Goal: Task Accomplishment & Management: Use online tool/utility

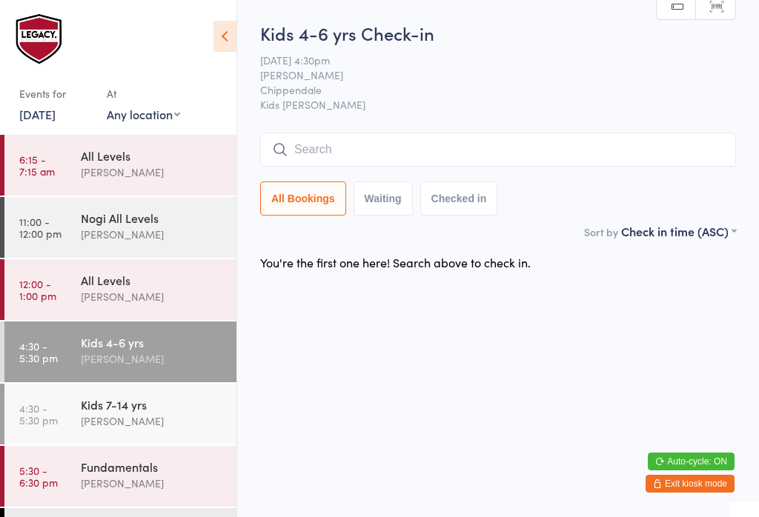
click at [352, 156] on input "search" at bounding box center [498, 150] width 476 height 34
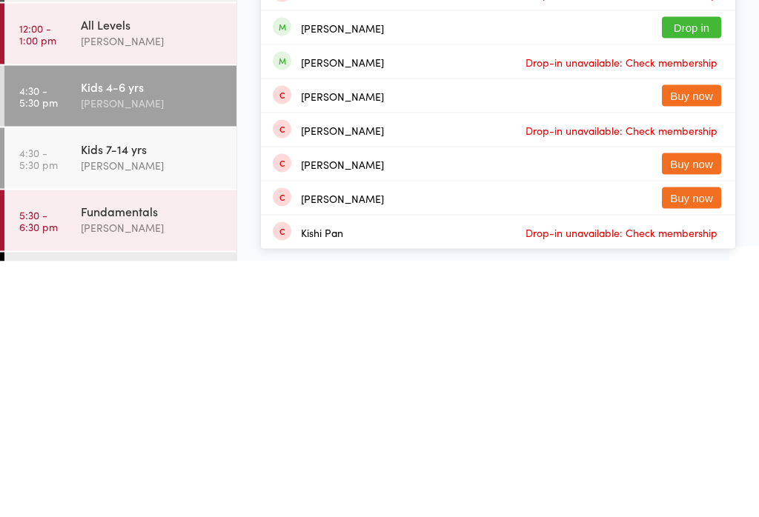
type input "King"
click at [677, 273] on button "Drop in" at bounding box center [691, 283] width 59 height 21
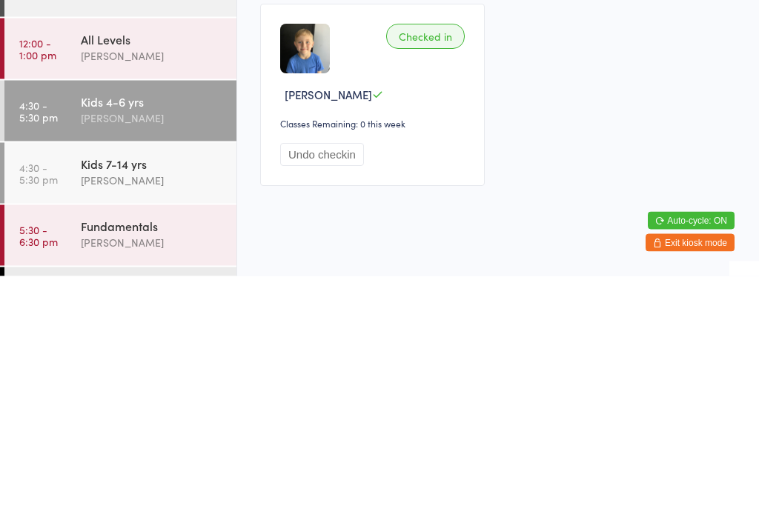
scroll to position [13, 0]
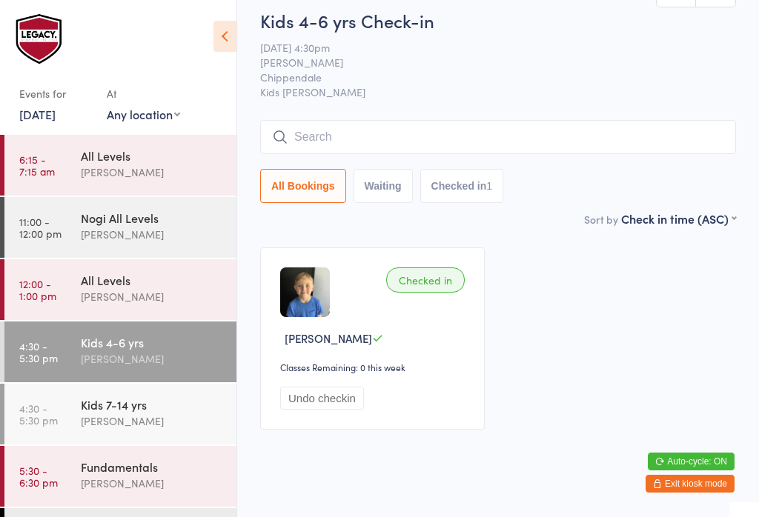
click at [557, 153] on input "search" at bounding box center [498, 137] width 476 height 34
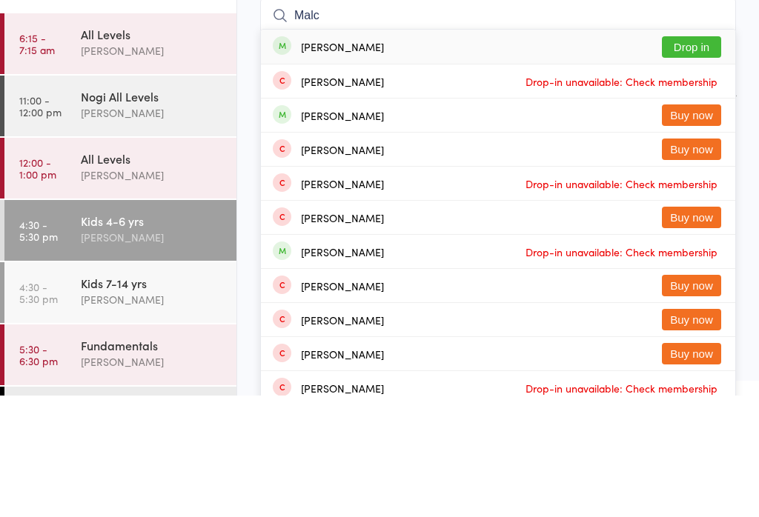
type input "Malc"
click at [705, 158] on button "Drop in" at bounding box center [691, 168] width 59 height 21
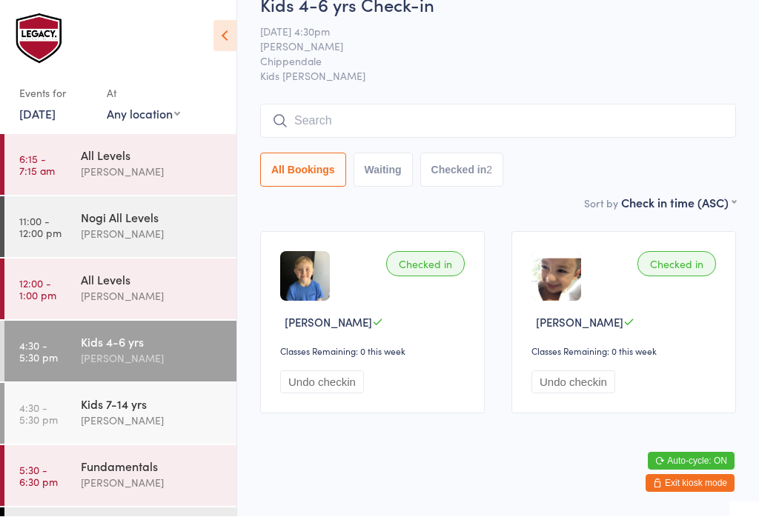
click at [421, 113] on input "search" at bounding box center [498, 122] width 476 height 34
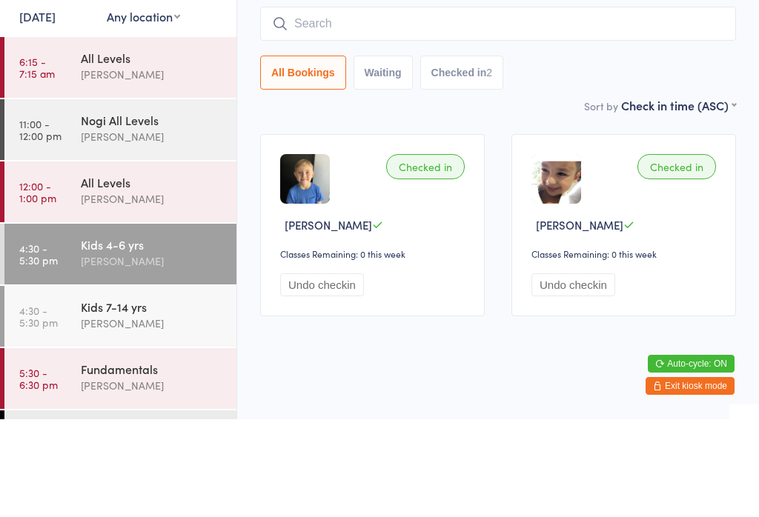
type input "A"
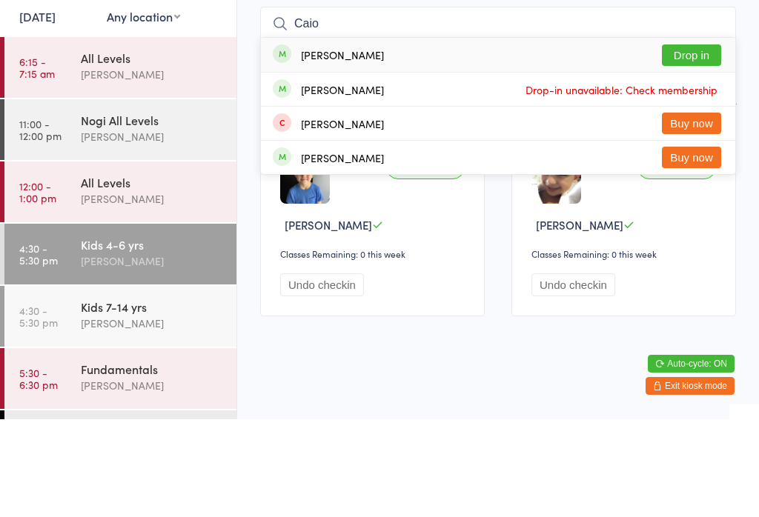
type input "Caio"
click at [700, 142] on button "Drop in" at bounding box center [691, 152] width 59 height 21
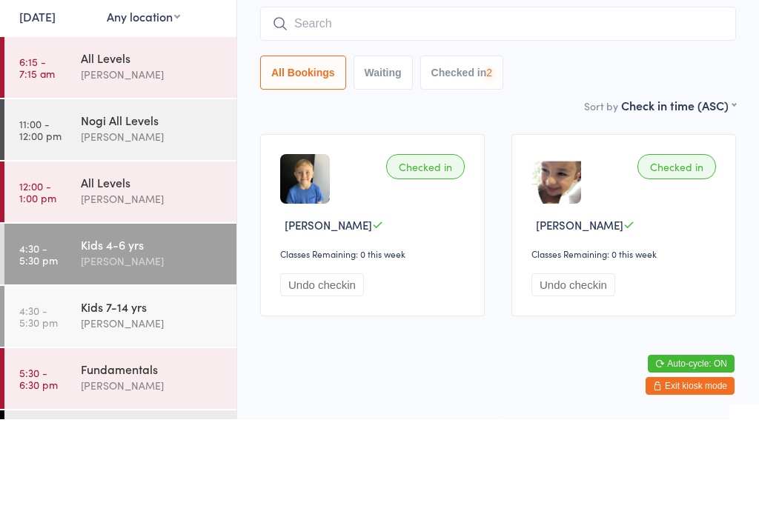
click at [442, 105] on input "search" at bounding box center [498, 122] width 476 height 34
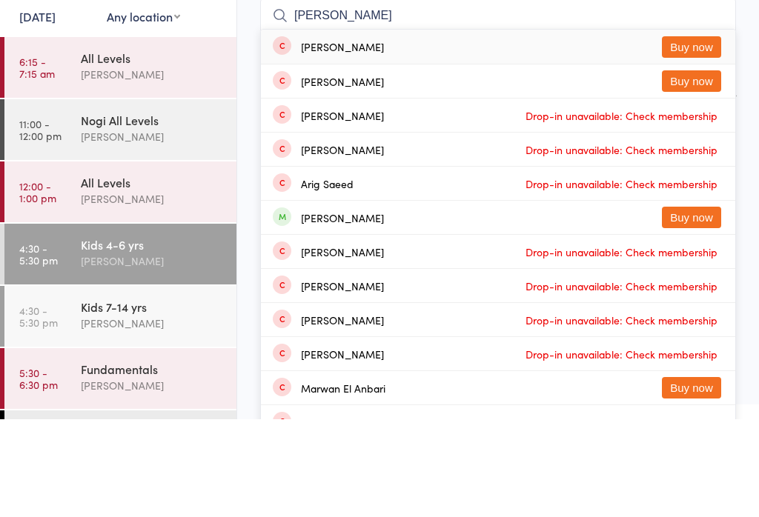
type input "[PERSON_NAME]"
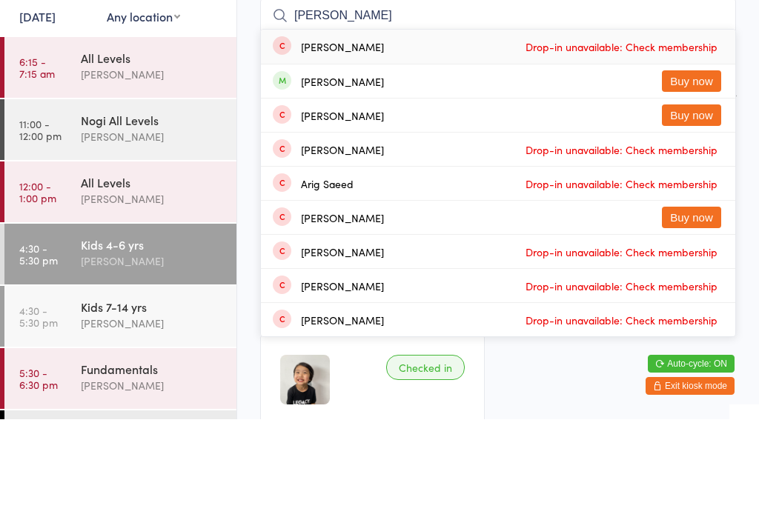
scroll to position [134, 0]
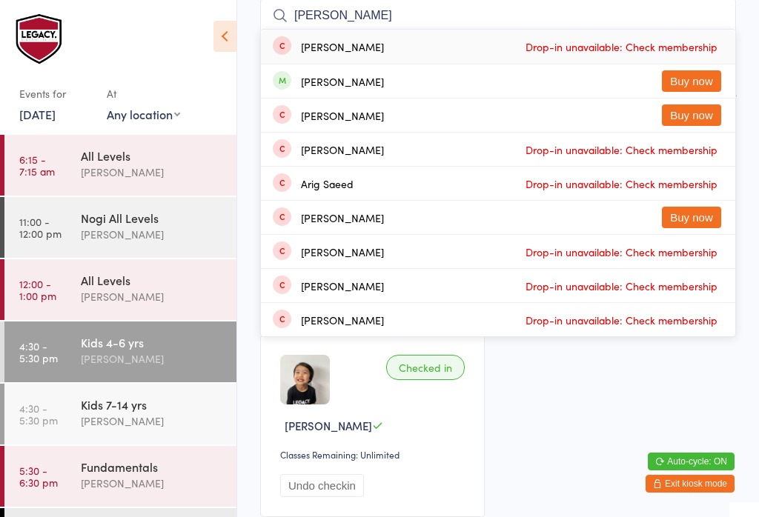
click at [179, 417] on div "[PERSON_NAME]" at bounding box center [152, 421] width 143 height 17
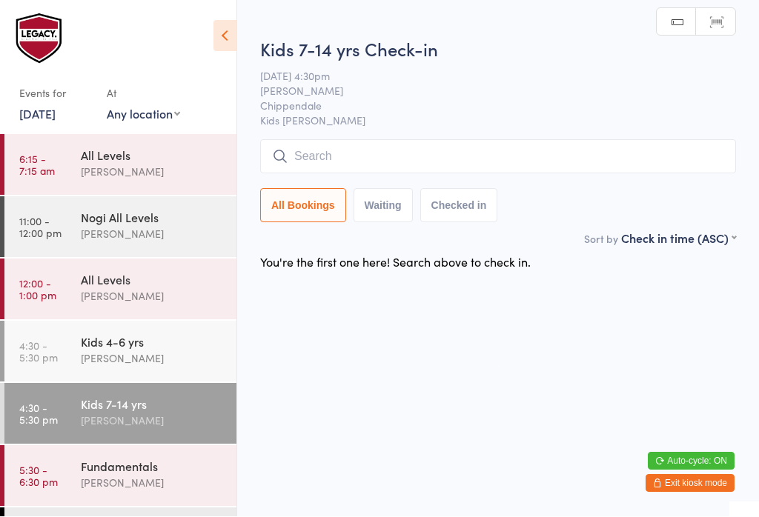
click at [563, 160] on input "search" at bounding box center [498, 157] width 476 height 34
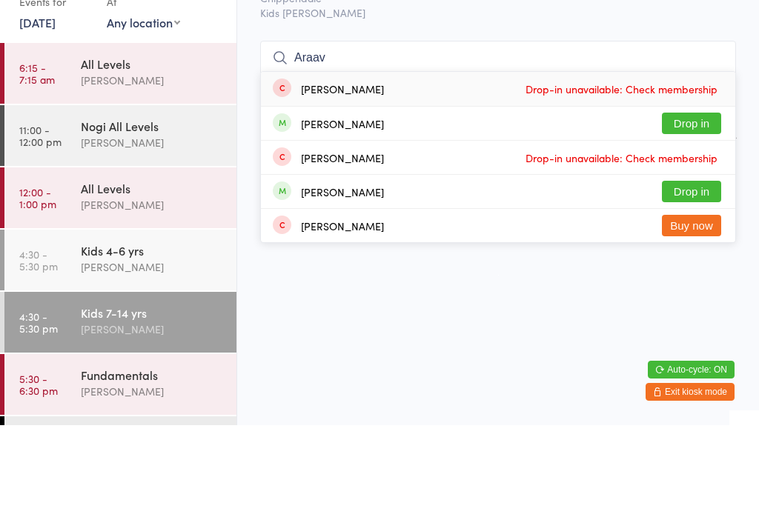
type input "Araav"
click at [720, 205] on button "Drop in" at bounding box center [691, 215] width 59 height 21
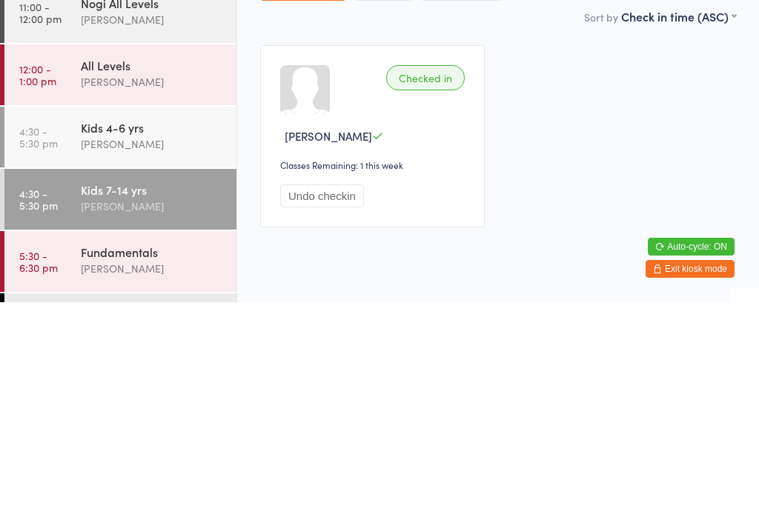
click at [107, 334] on div "Kids 4-6 yrs" at bounding box center [152, 342] width 143 height 16
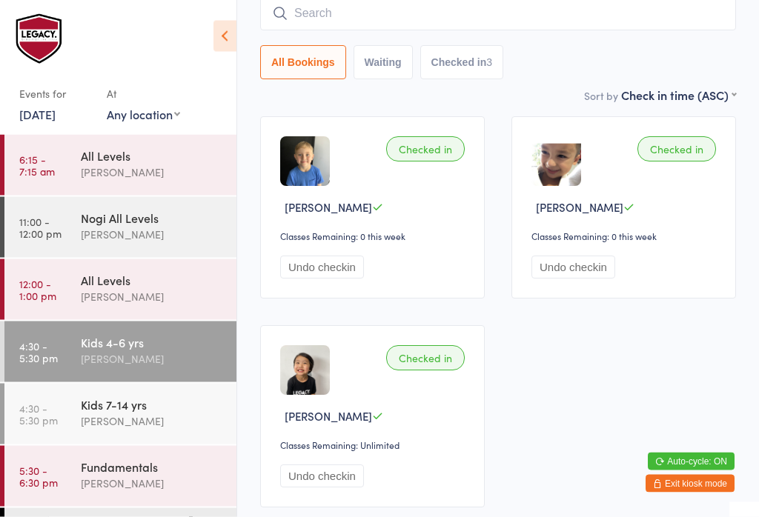
scroll to position [144, 0]
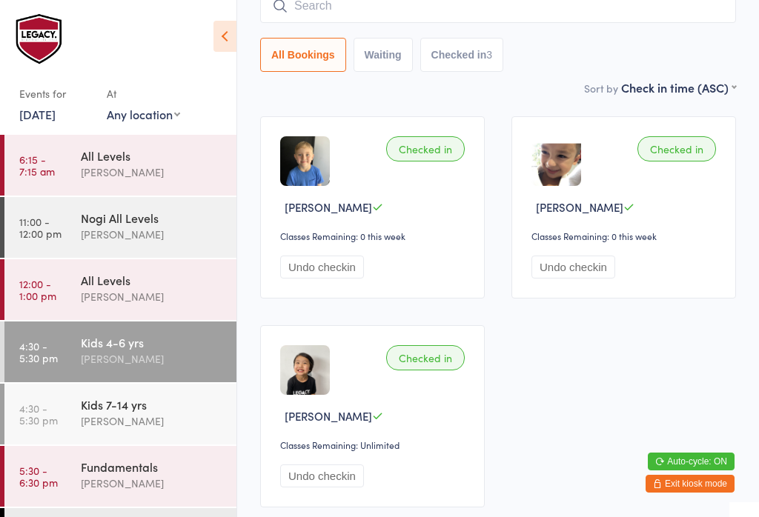
click at [48, 426] on time "4:30 - 5:30 pm" at bounding box center [38, 414] width 39 height 24
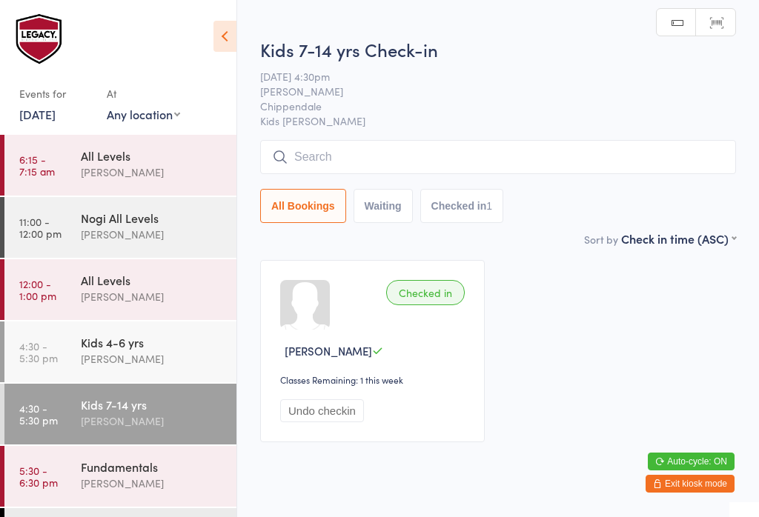
click at [503, 159] on input "search" at bounding box center [498, 157] width 476 height 34
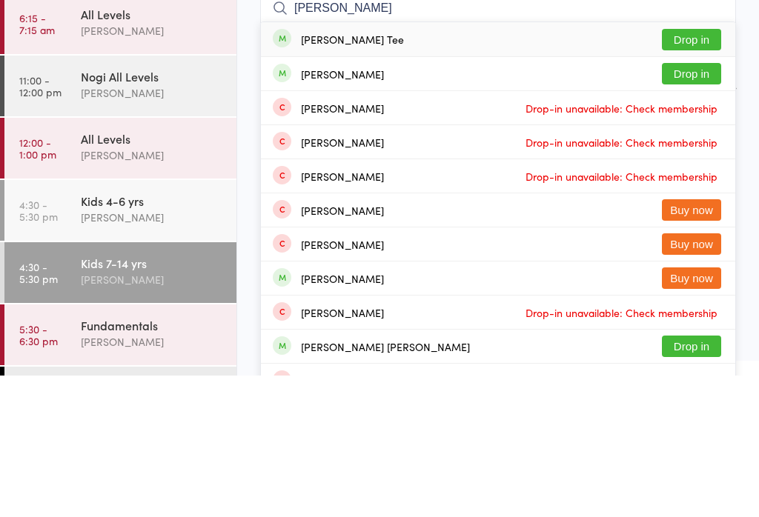
type input "[PERSON_NAME]"
click at [712, 170] on button "Drop in" at bounding box center [691, 180] width 59 height 21
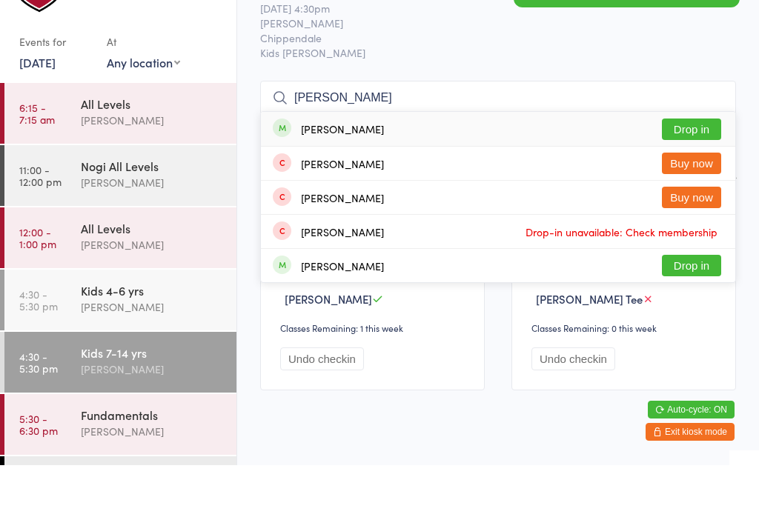
type input "[PERSON_NAME]"
click at [720, 170] on button "Drop in" at bounding box center [691, 180] width 59 height 21
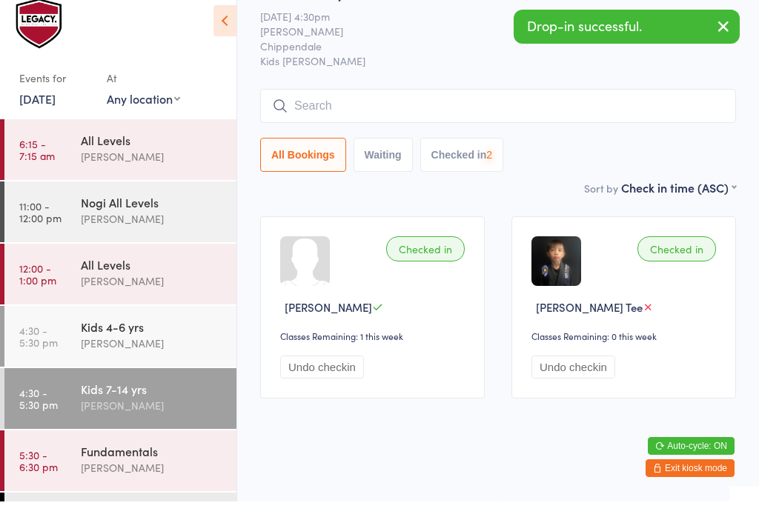
scroll to position [52, 0]
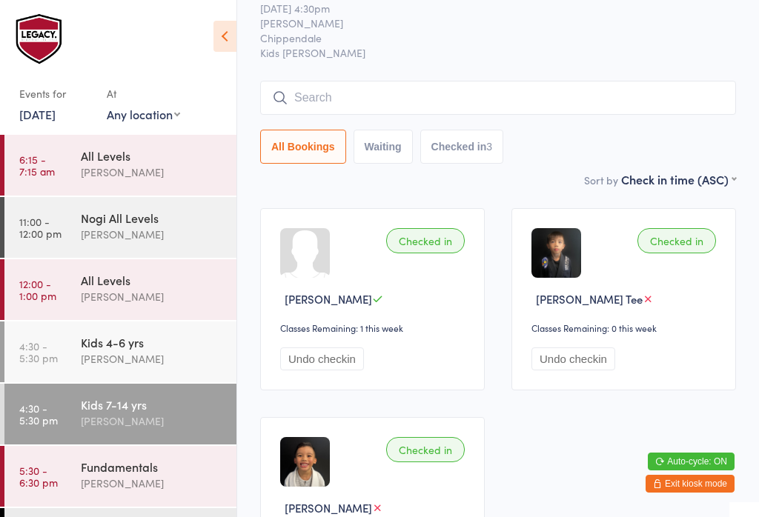
click at [133, 409] on div "Kids 7-14 yrs" at bounding box center [152, 405] width 143 height 16
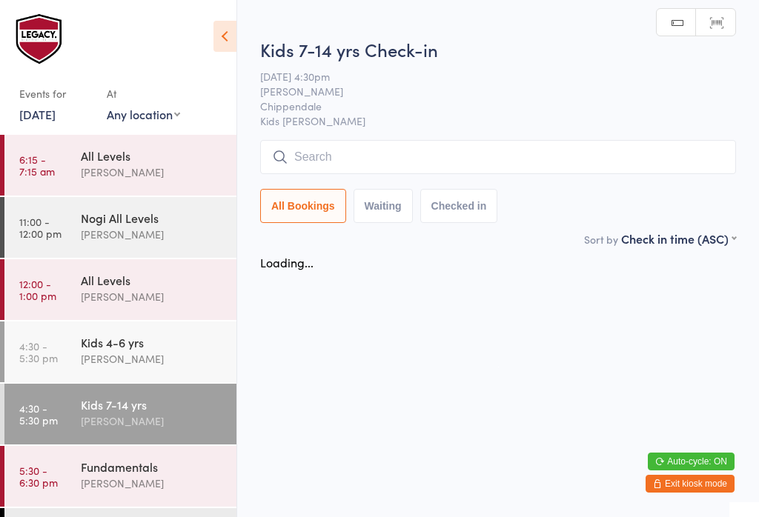
scroll to position [0, 0]
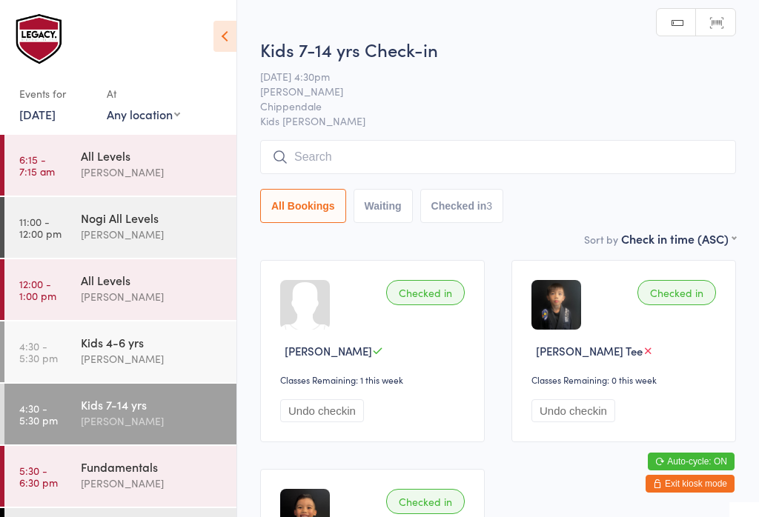
click at [440, 142] on input "search" at bounding box center [498, 157] width 476 height 34
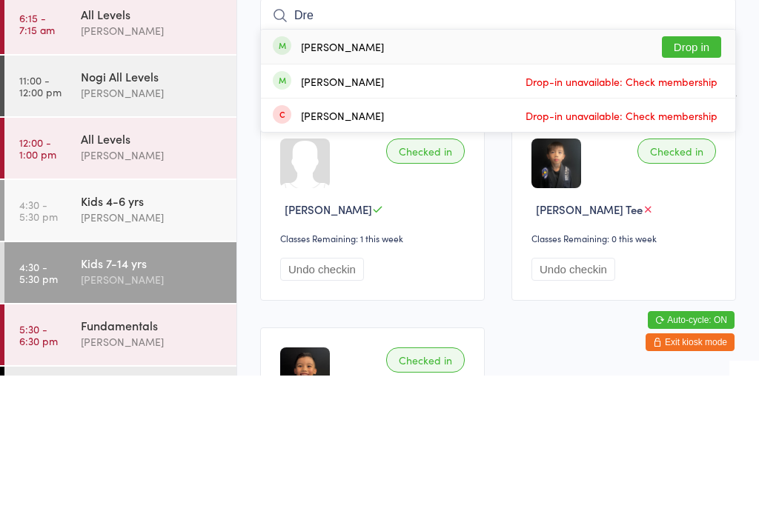
type input "Dre"
click at [703, 178] on button "Drop in" at bounding box center [691, 188] width 59 height 21
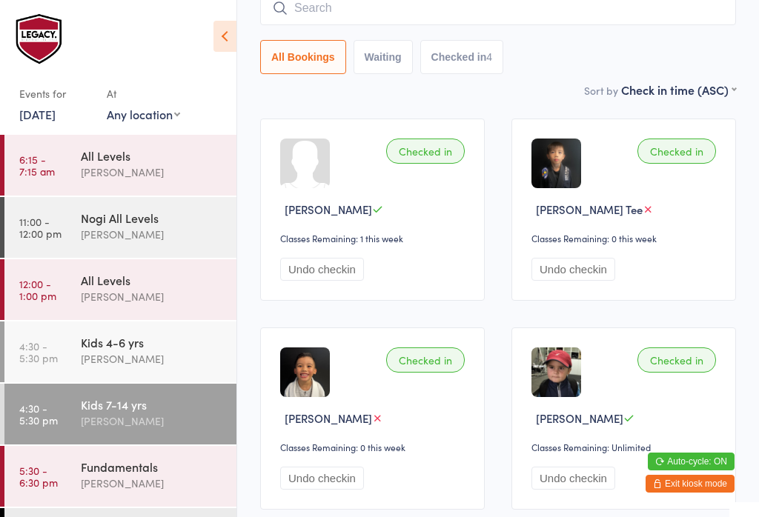
click at [402, 64] on button "Waiting" at bounding box center [383, 57] width 59 height 34
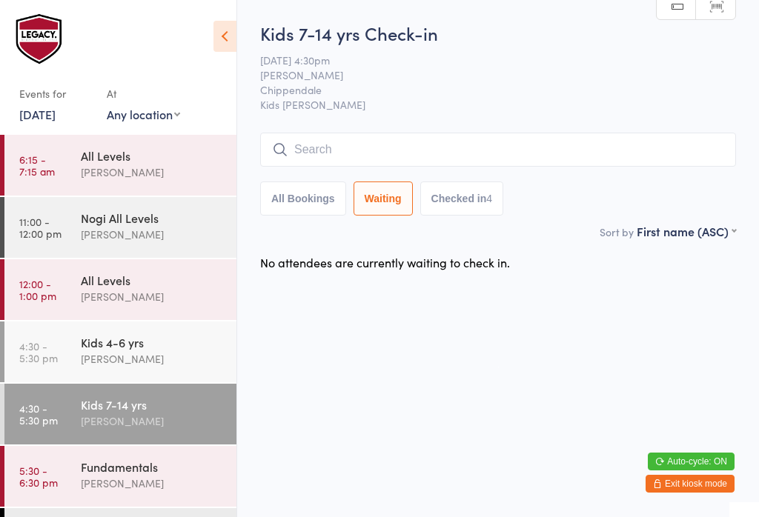
scroll to position [0, 0]
click at [483, 191] on button "Checked in 4" at bounding box center [462, 199] width 84 height 34
select select "4"
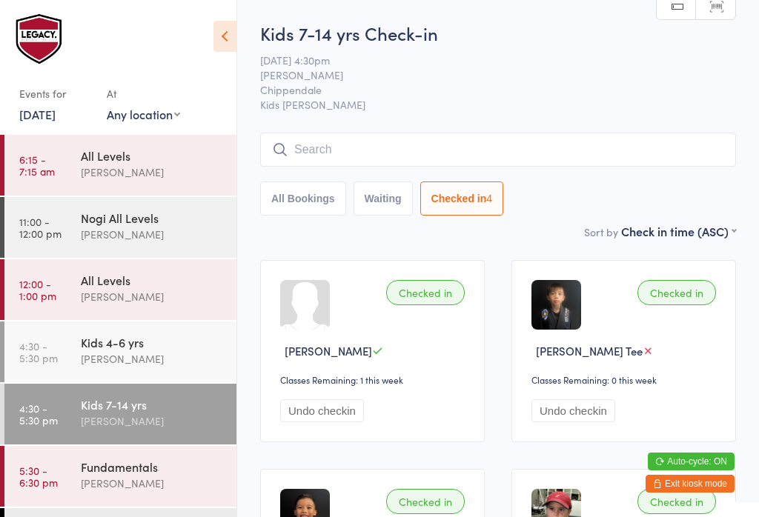
click at [346, 143] on input "search" at bounding box center [498, 150] width 476 height 34
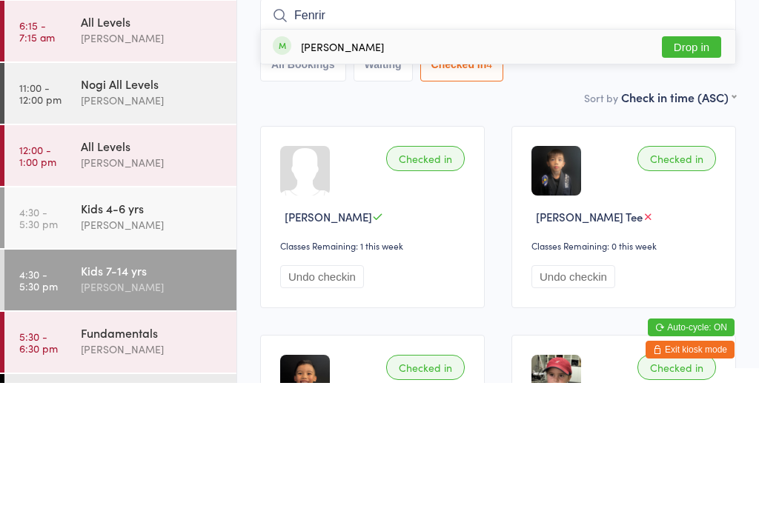
type input "Fenrir"
click at [325, 175] on div "[PERSON_NAME]" at bounding box center [342, 181] width 83 height 12
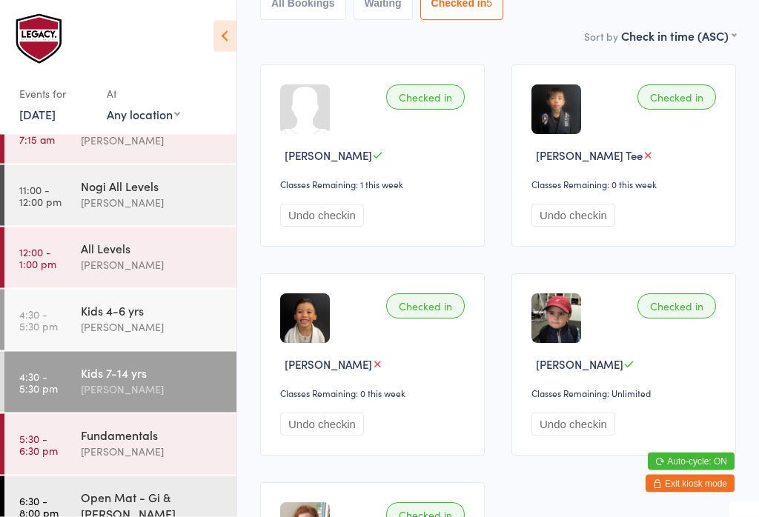
scroll to position [30, 0]
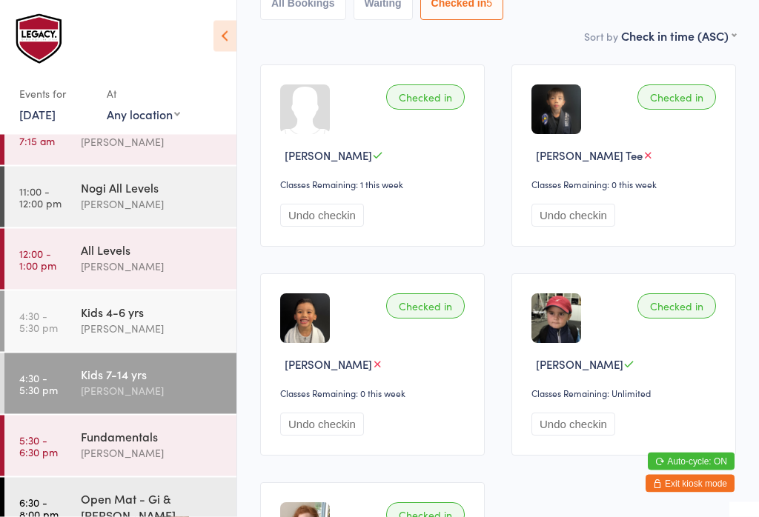
click at [174, 447] on div "[PERSON_NAME]" at bounding box center [152, 453] width 143 height 17
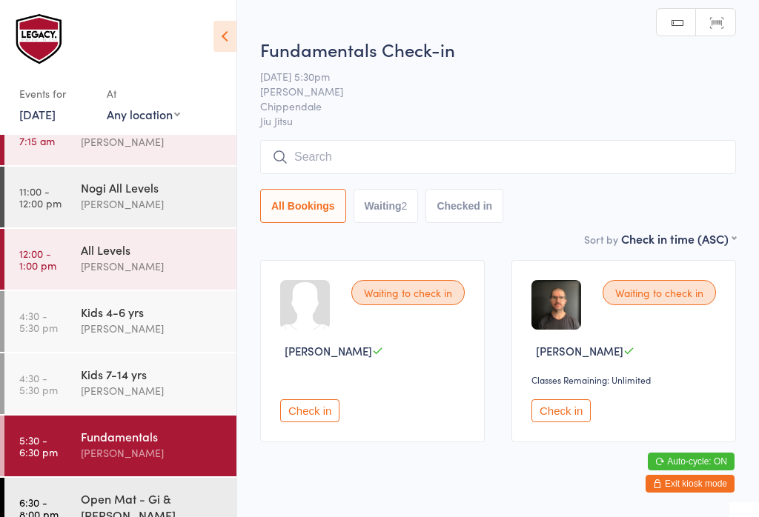
click at [154, 350] on div "Kids 4-6 yrs [PERSON_NAME]" at bounding box center [159, 320] width 156 height 59
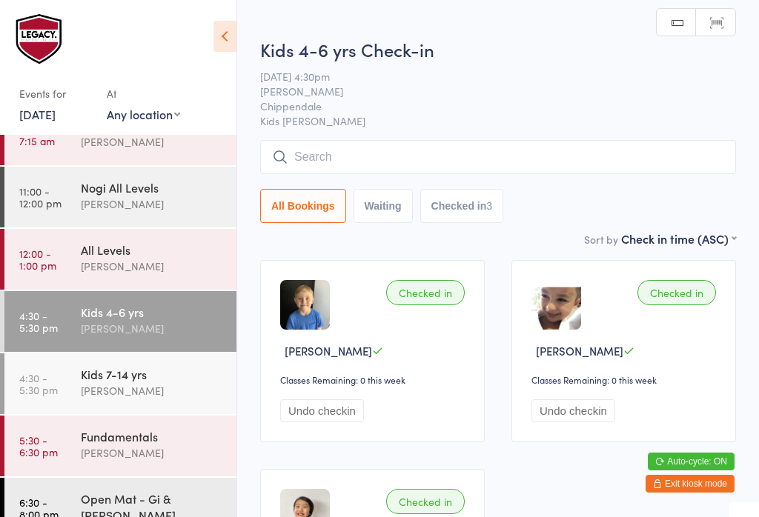
scroll to position [226, 0]
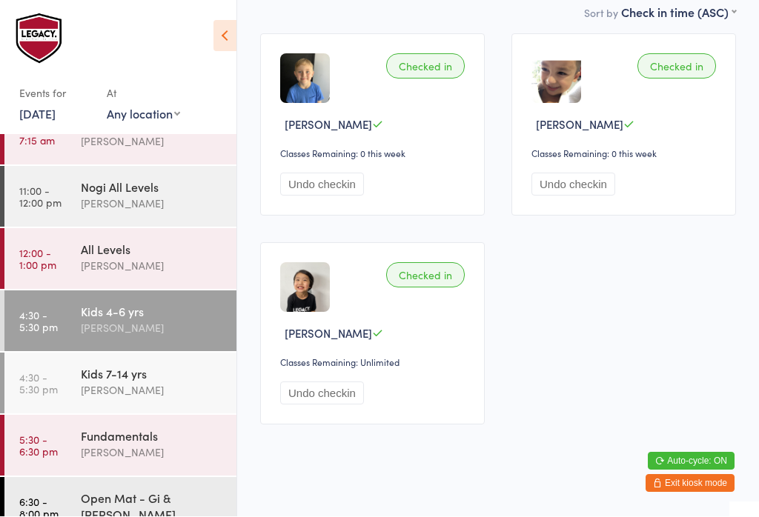
click at [187, 394] on div "[PERSON_NAME]" at bounding box center [152, 390] width 143 height 17
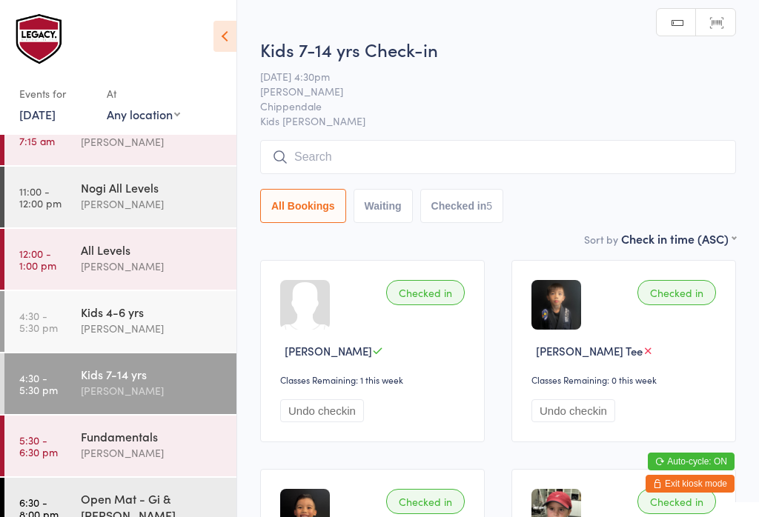
click at [537, 165] on input "search" at bounding box center [498, 157] width 476 height 34
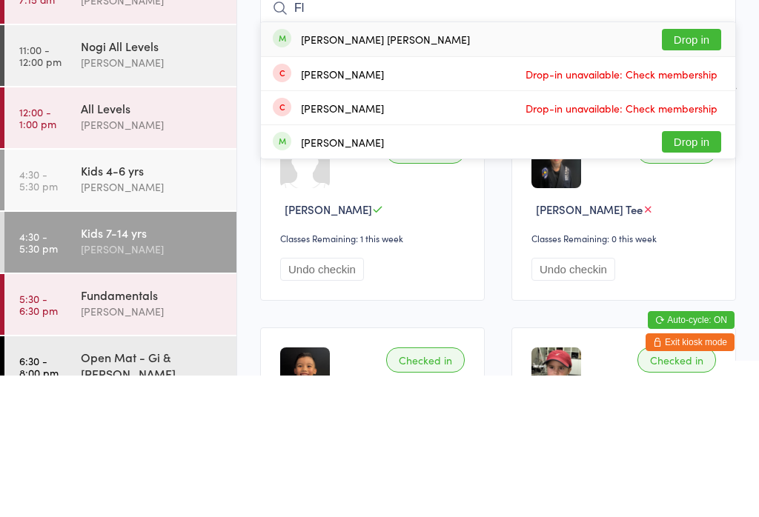
type input "F"
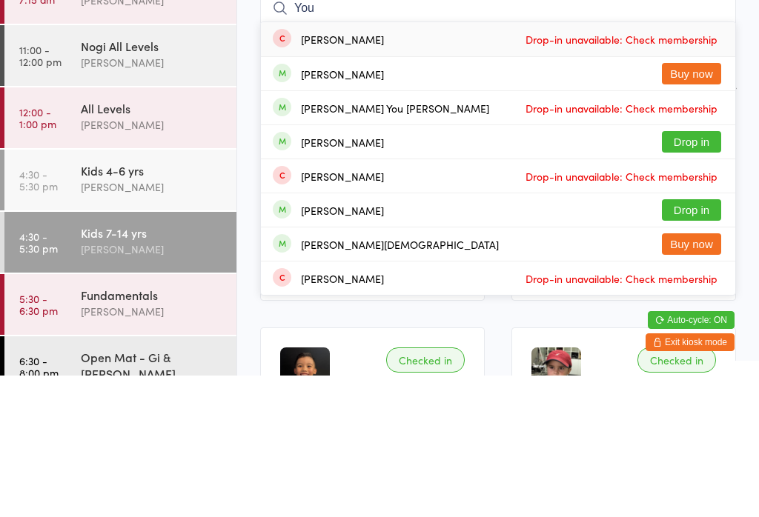
type input "You"
click at [701, 273] on button "Drop in" at bounding box center [691, 283] width 59 height 21
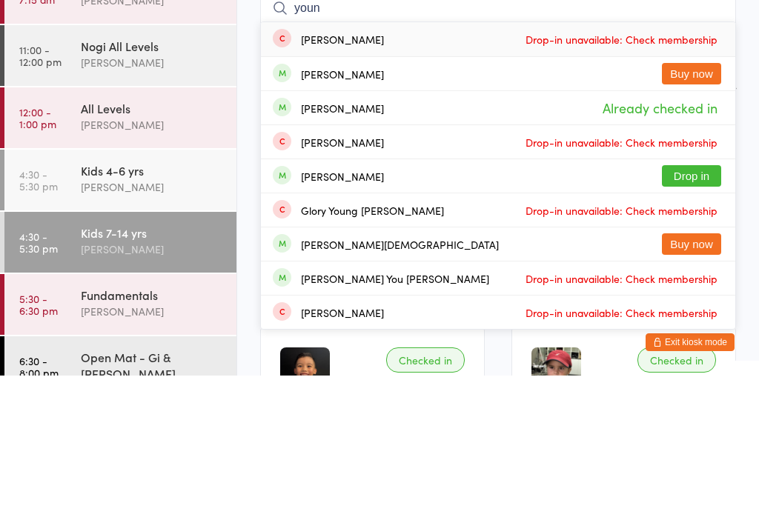
type input "youn"
click at [696, 307] on button "Drop in" at bounding box center [691, 317] width 59 height 21
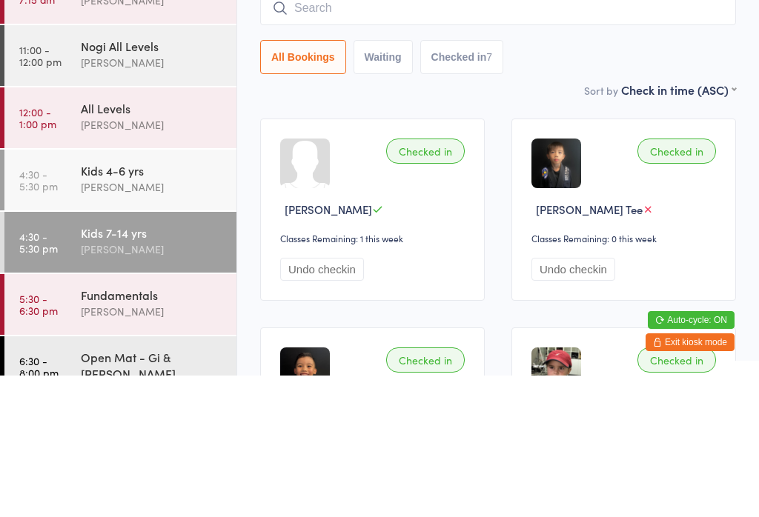
scroll to position [142, 0]
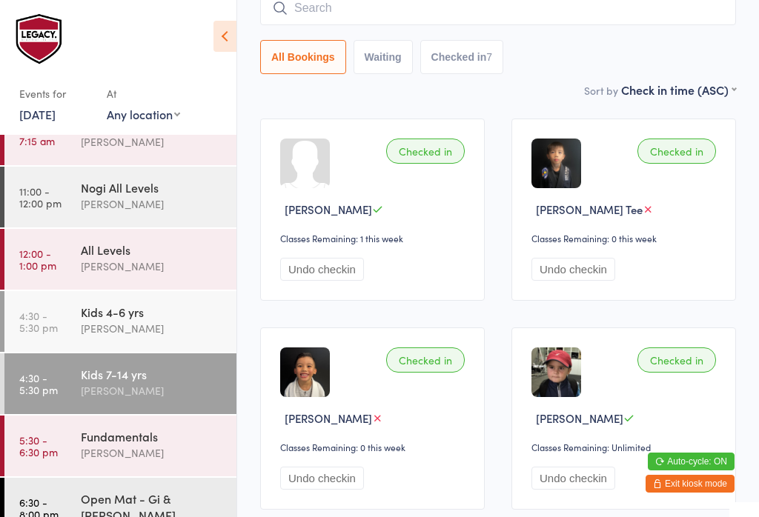
click at [426, 23] on input "search" at bounding box center [498, 8] width 476 height 34
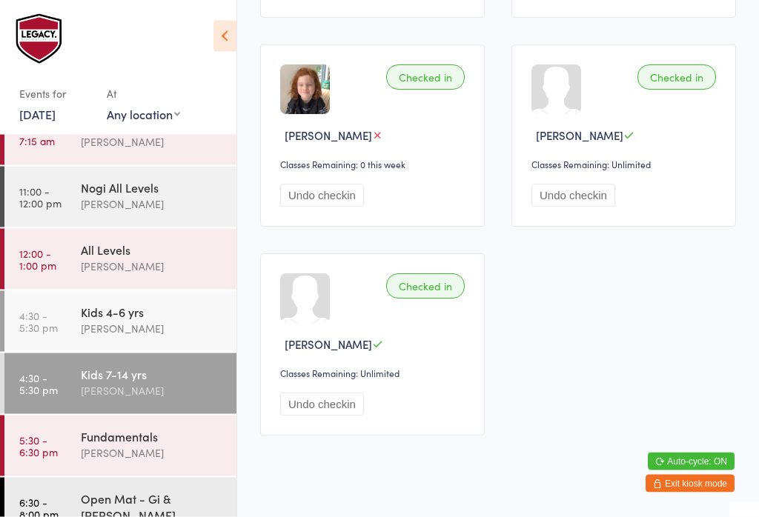
scroll to position [634, 0]
click at [179, 324] on div "[PERSON_NAME]" at bounding box center [152, 328] width 143 height 17
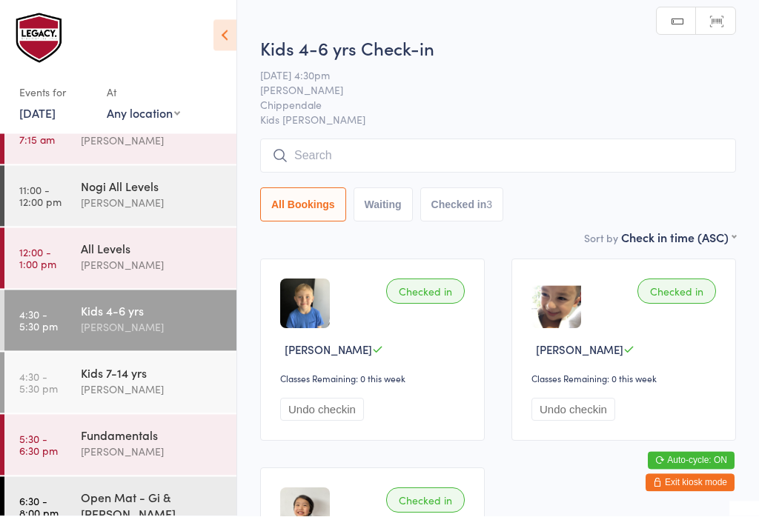
scroll to position [133, 0]
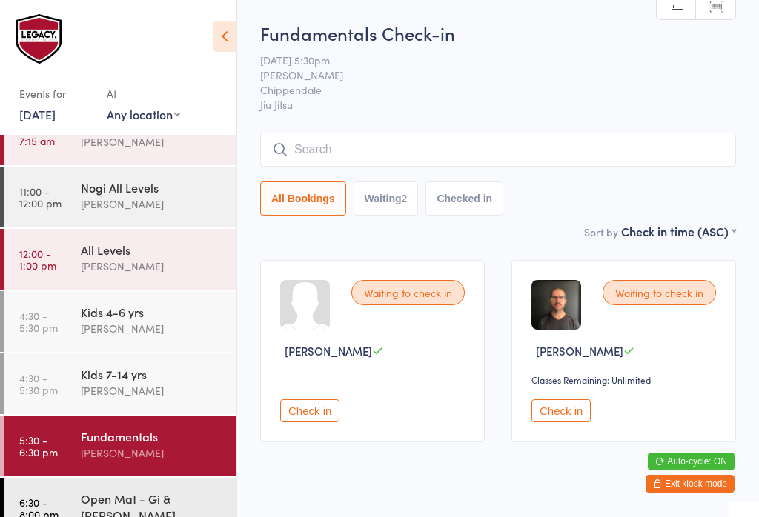
click at [504, 147] on input "search" at bounding box center [498, 150] width 476 height 34
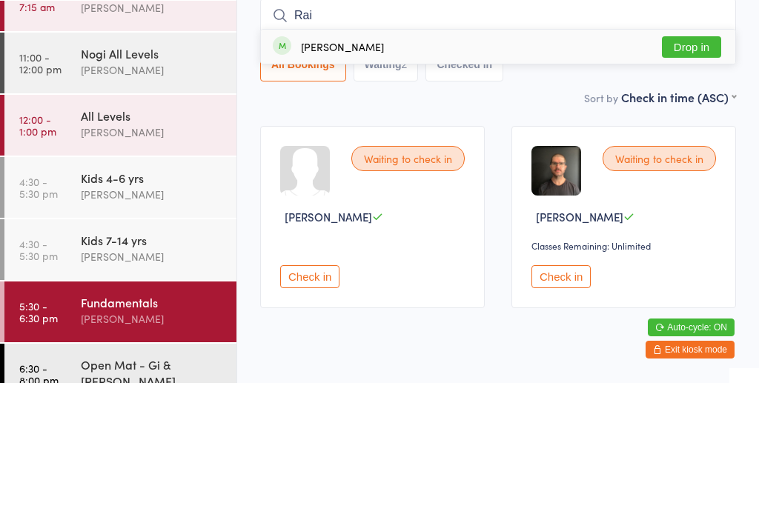
type input "Rai"
click at [694, 170] on button "Drop in" at bounding box center [691, 180] width 59 height 21
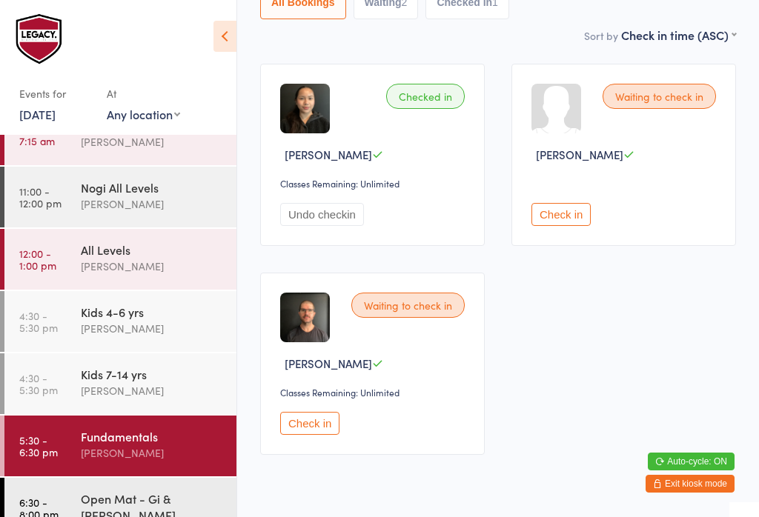
scroll to position [200, 0]
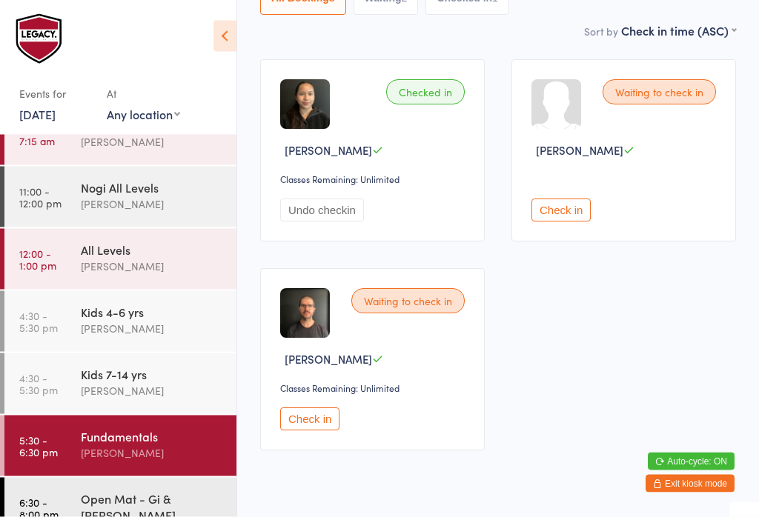
click at [294, 431] on button "Check in" at bounding box center [309, 419] width 59 height 23
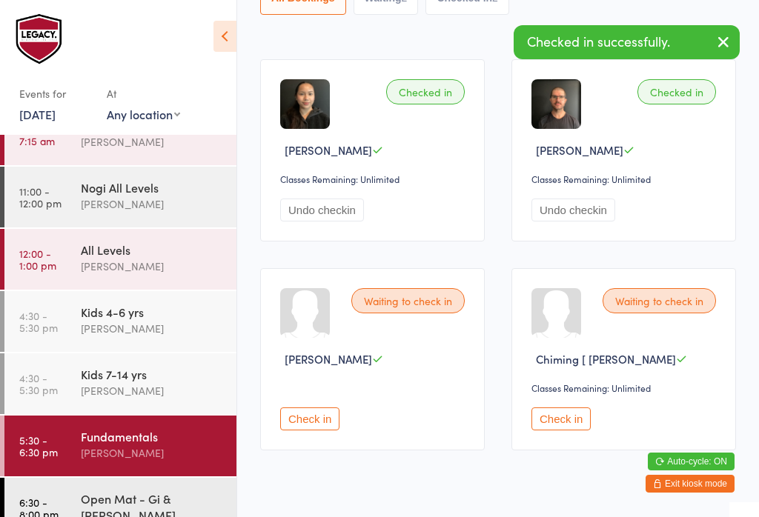
scroll to position [226, 0]
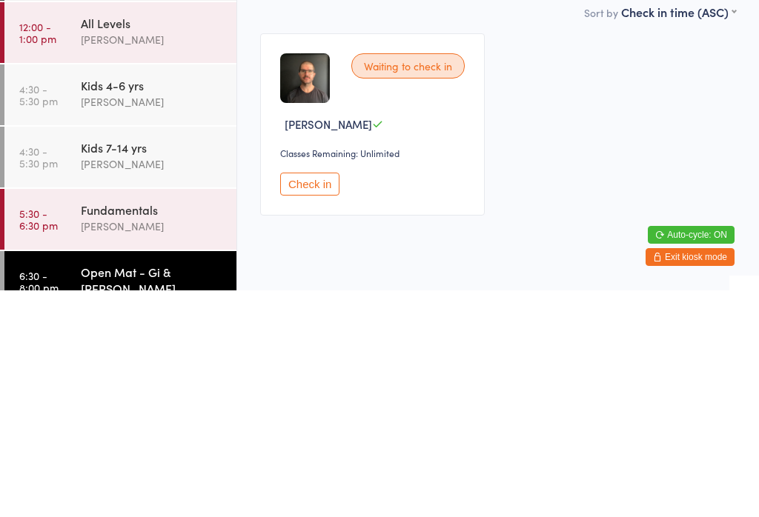
scroll to position [13, 0]
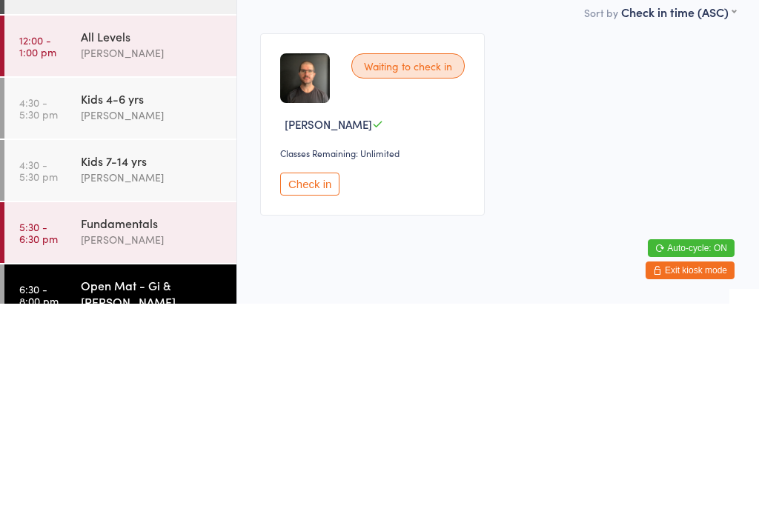
click at [294, 386] on button "Check in" at bounding box center [309, 397] width 59 height 23
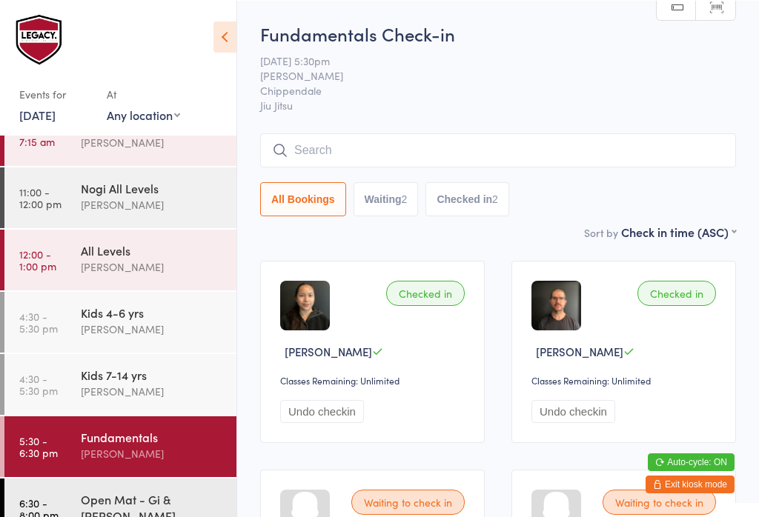
click at [404, 148] on input "search" at bounding box center [498, 150] width 476 height 34
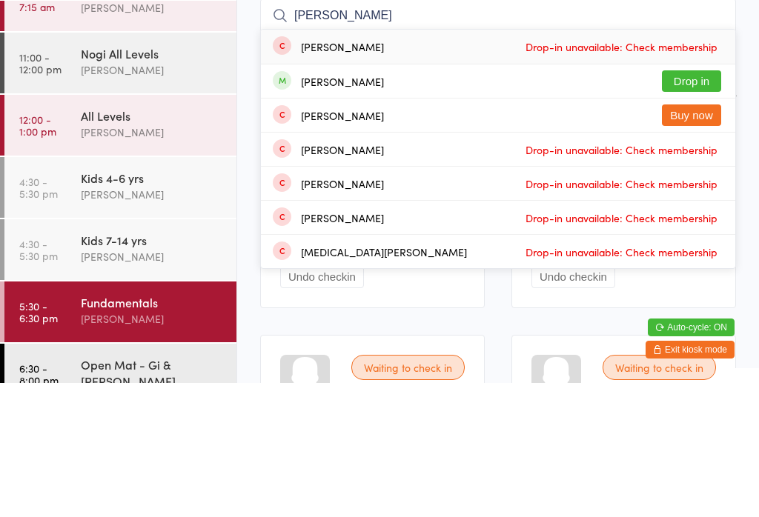
type input "[PERSON_NAME]"
click at [707, 205] on button "Drop in" at bounding box center [691, 215] width 59 height 21
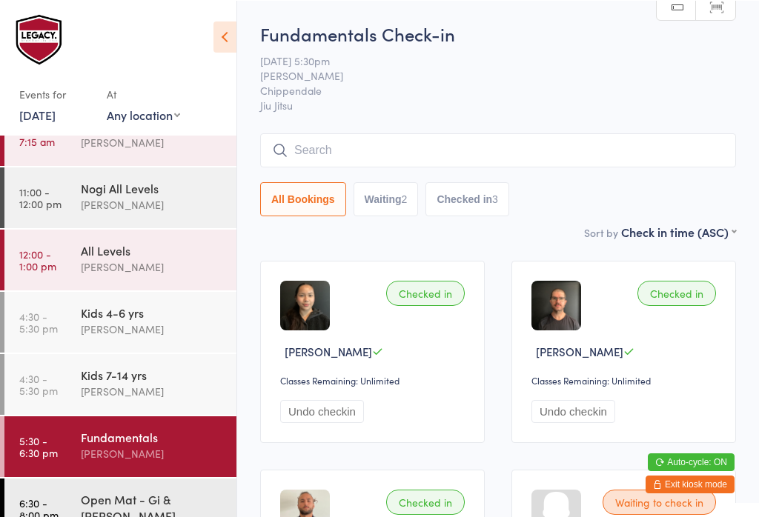
click at [316, 150] on input "search" at bounding box center [498, 150] width 476 height 34
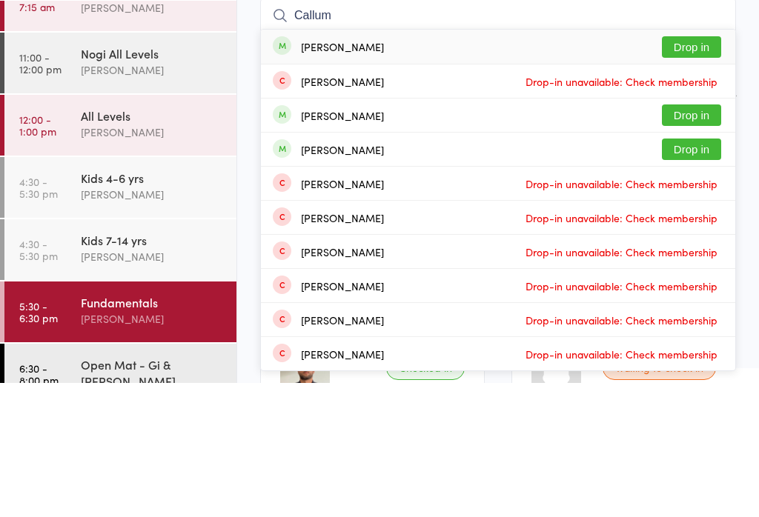
type input "Callum"
click at [672, 239] on button "Drop in" at bounding box center [691, 249] width 59 height 21
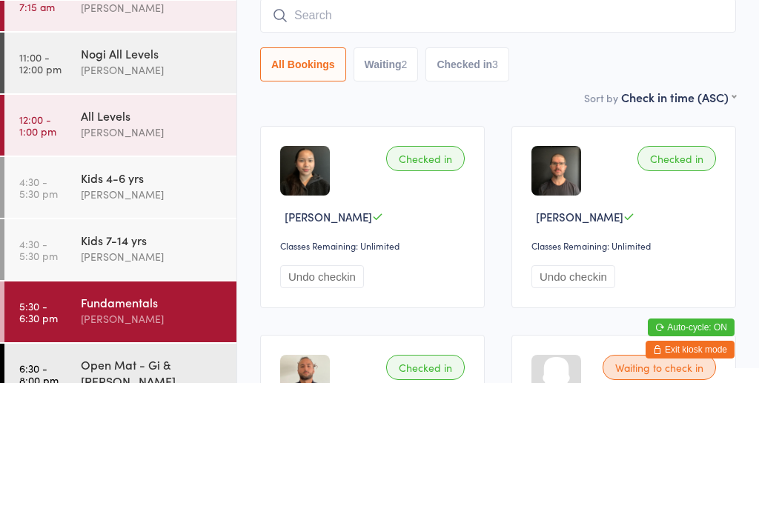
scroll to position [134, 0]
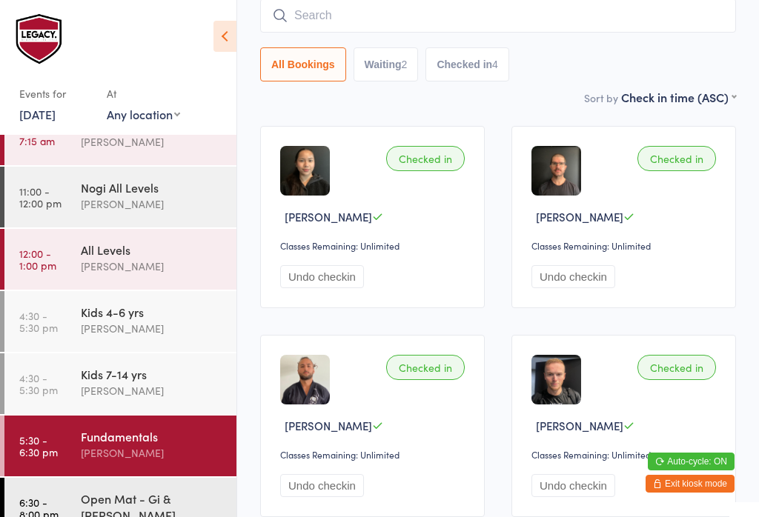
click at [318, 26] on input "search" at bounding box center [498, 16] width 476 height 34
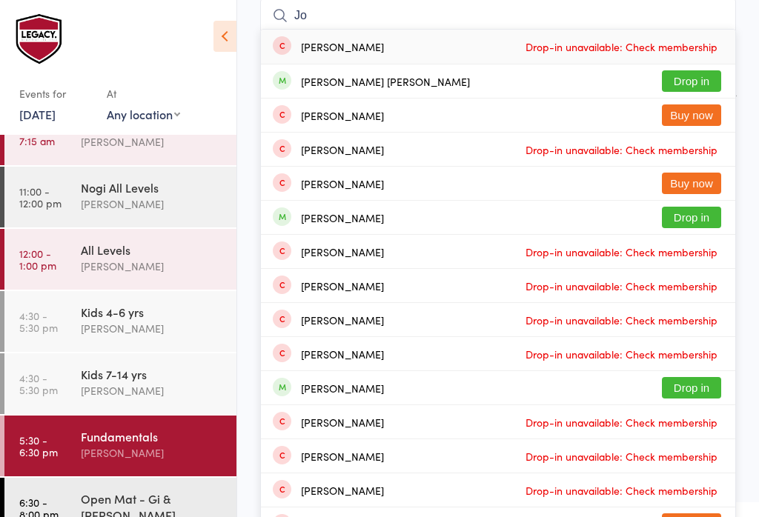
type input "Jo"
click at [706, 87] on button "Drop in" at bounding box center [691, 80] width 59 height 21
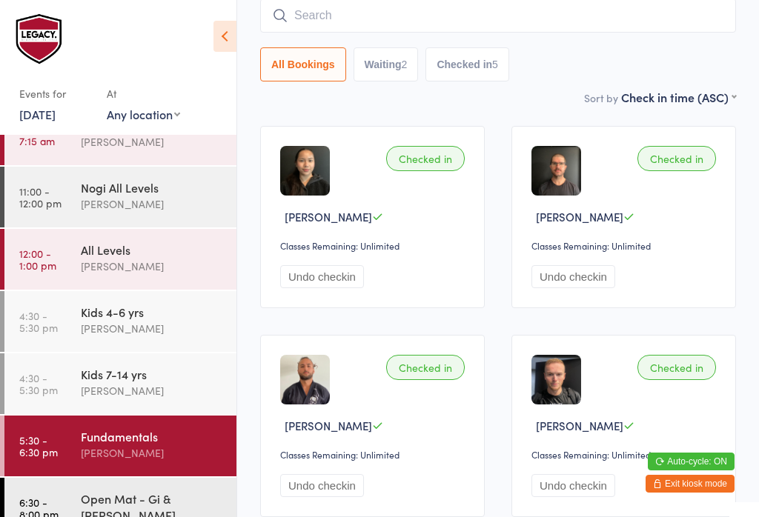
click at [442, 15] on input "search" at bounding box center [498, 16] width 476 height 34
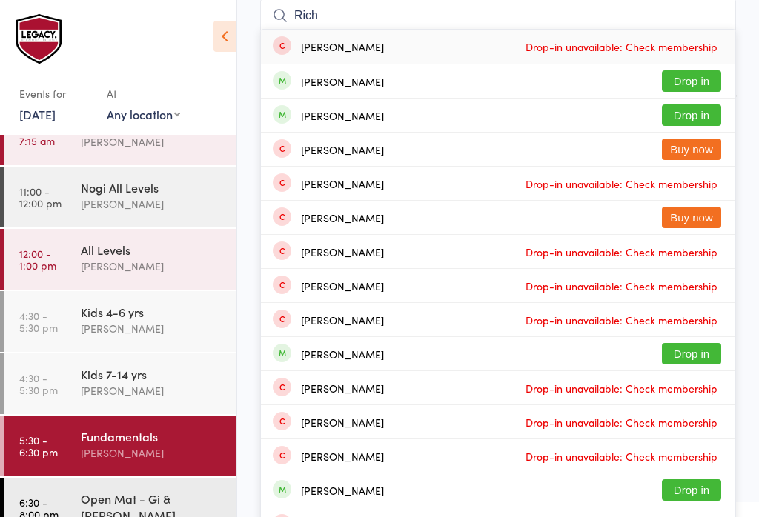
type input "Rich"
click at [700, 116] on button "Drop in" at bounding box center [691, 115] width 59 height 21
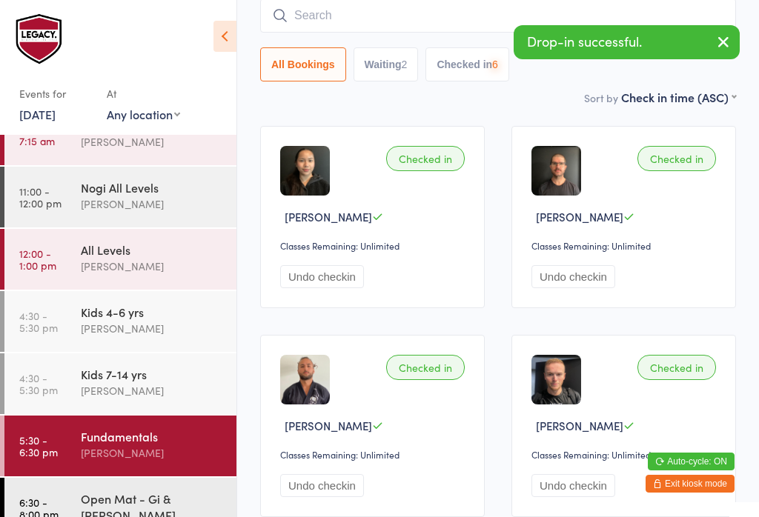
click at [136, 485] on div "Open Mat - Gi & [PERSON_NAME]" at bounding box center [159, 515] width 156 height 75
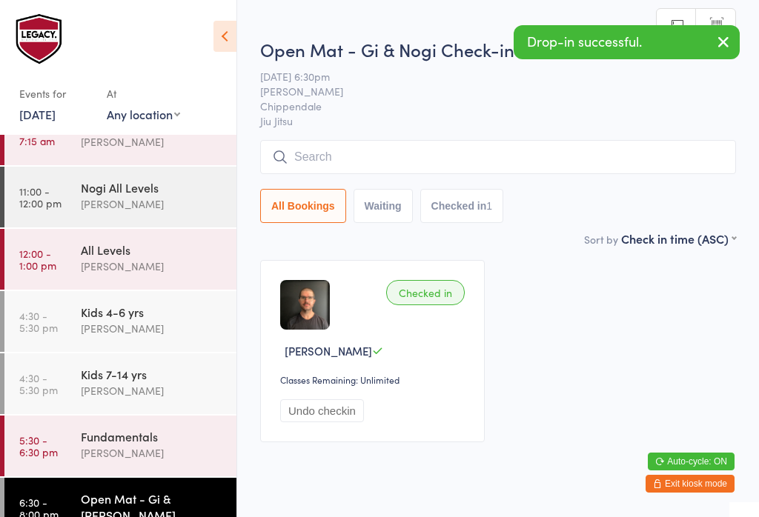
click at [409, 151] on input "search" at bounding box center [498, 157] width 476 height 34
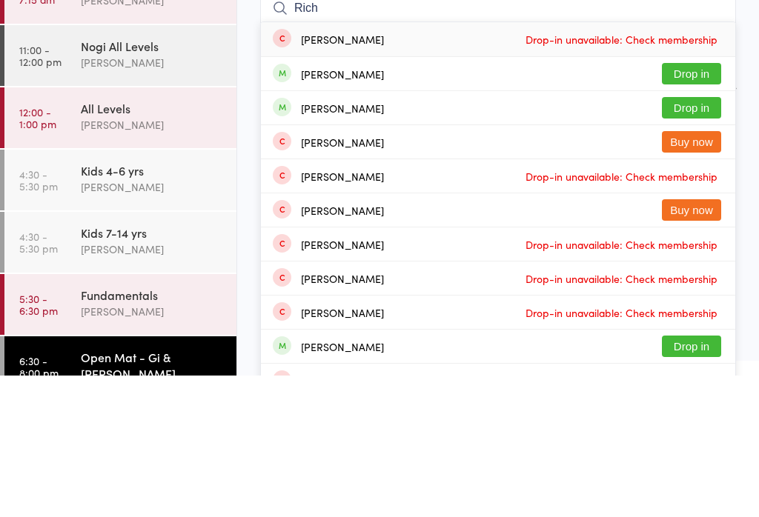
type input "Rich"
click at [702, 239] on button "Drop in" at bounding box center [691, 249] width 59 height 21
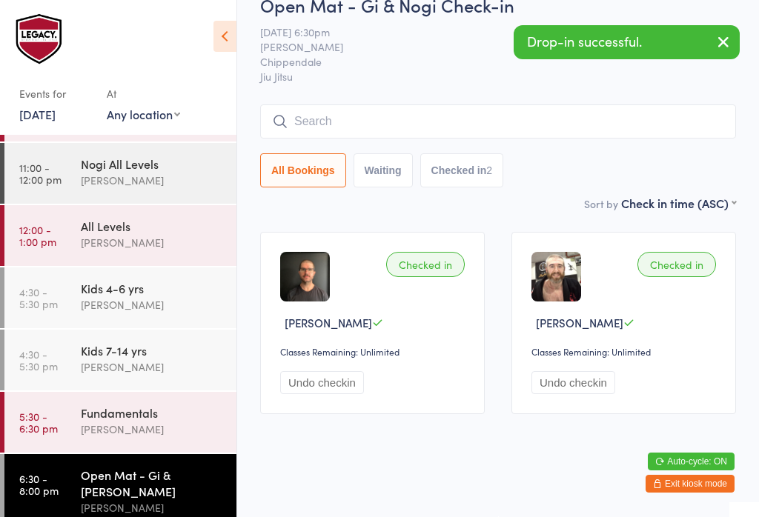
scroll to position [53, 0]
click at [143, 417] on div "Fundamentals" at bounding box center [152, 413] width 143 height 16
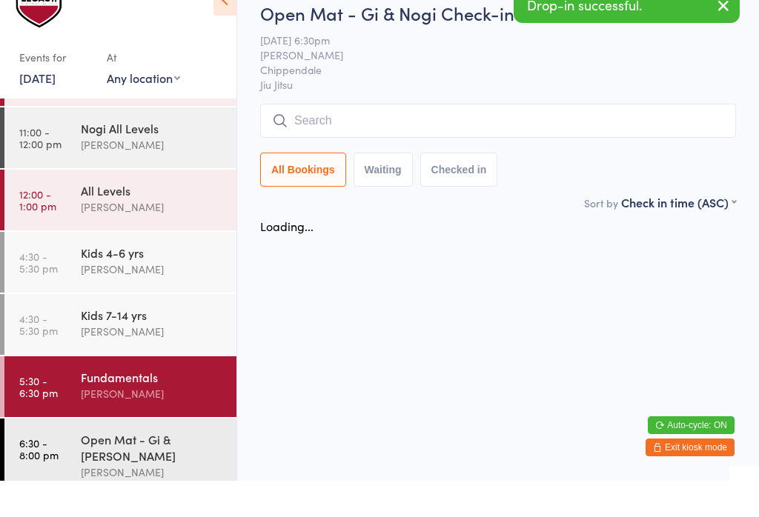
scroll to position [36, 0]
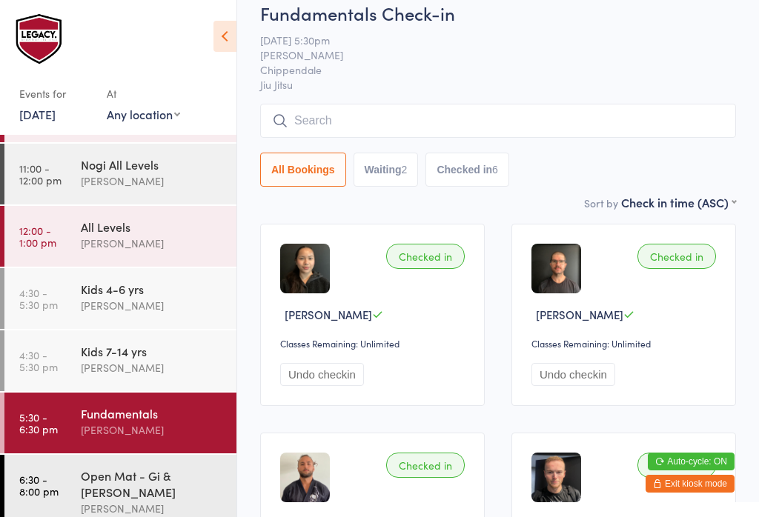
click at [451, 116] on input "search" at bounding box center [498, 121] width 476 height 34
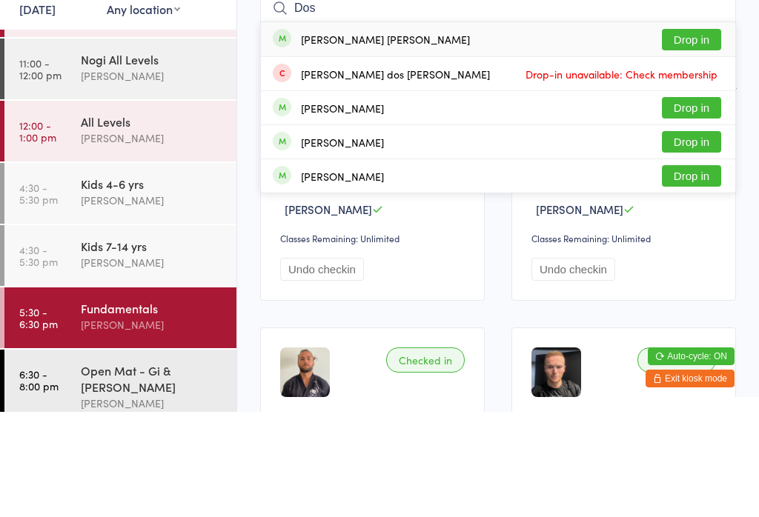
type input "Dos"
click at [691, 134] on button "Drop in" at bounding box center [691, 144] width 59 height 21
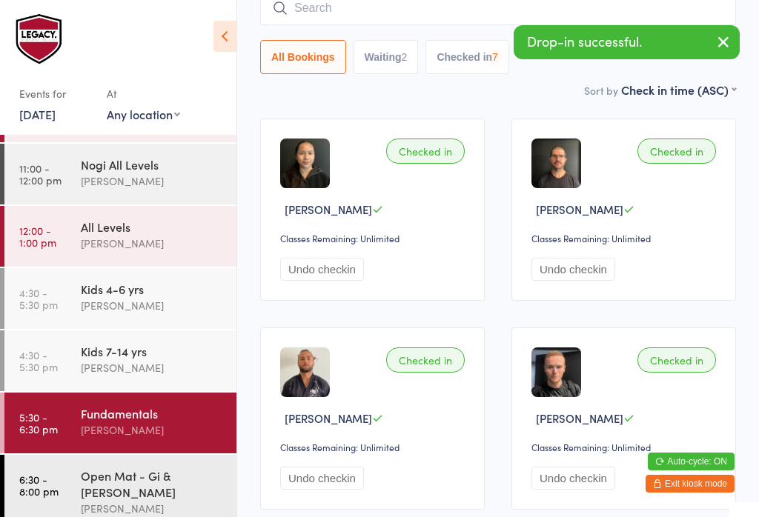
click at [139, 508] on div "Open Mat - Gi & [PERSON_NAME]" at bounding box center [159, 492] width 156 height 75
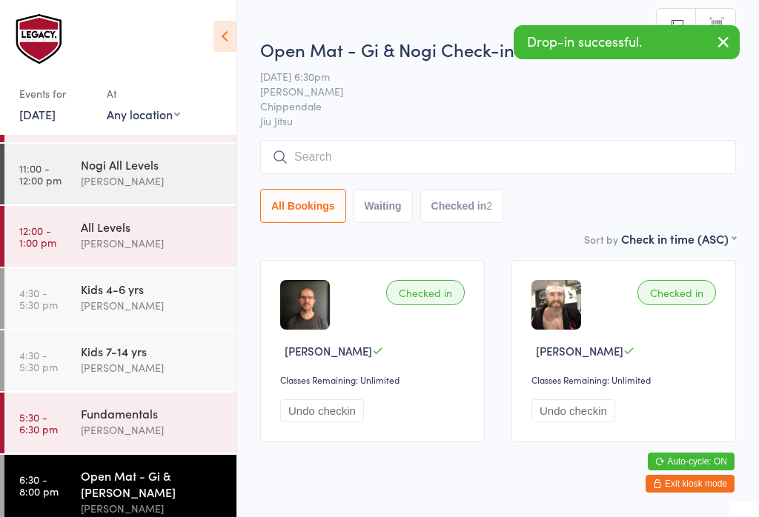
click at [571, 161] on input "search" at bounding box center [498, 157] width 476 height 34
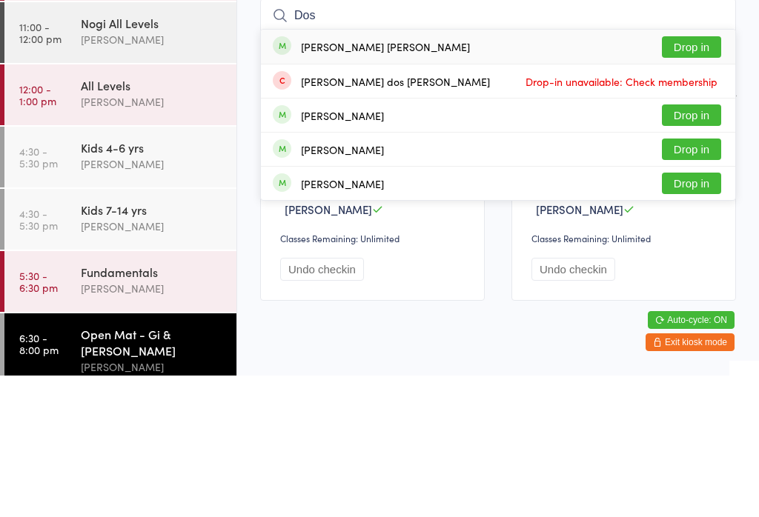
type input "Dos"
click at [692, 171] on div "[PERSON_NAME] [PERSON_NAME] Drop in" at bounding box center [498, 188] width 474 height 34
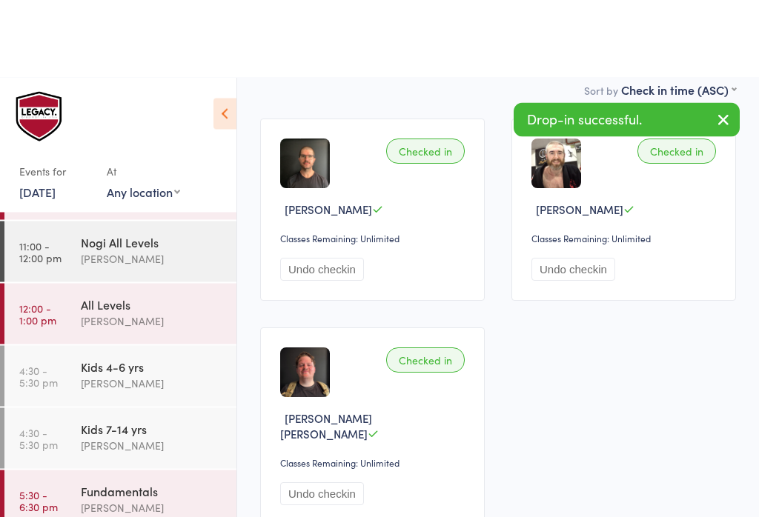
scroll to position [224, 0]
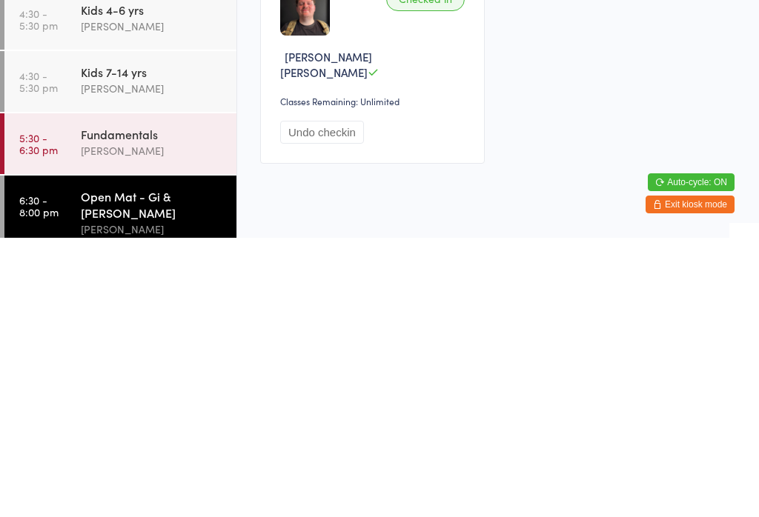
click at [138, 393] on div "Fundamentals [PERSON_NAME]" at bounding box center [159, 422] width 156 height 59
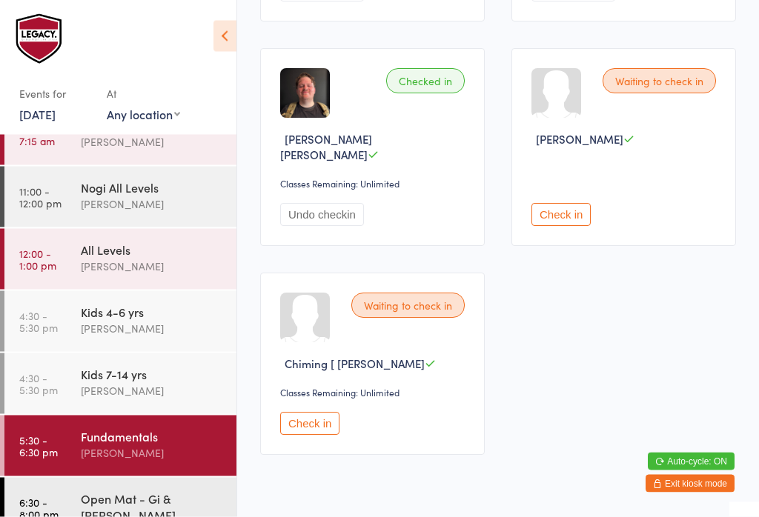
scroll to position [864, 0]
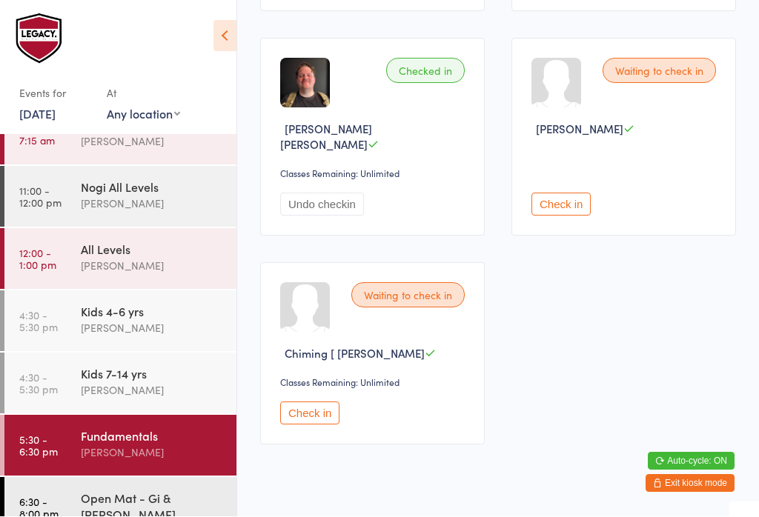
click at [309, 412] on button "Check in" at bounding box center [309, 413] width 59 height 23
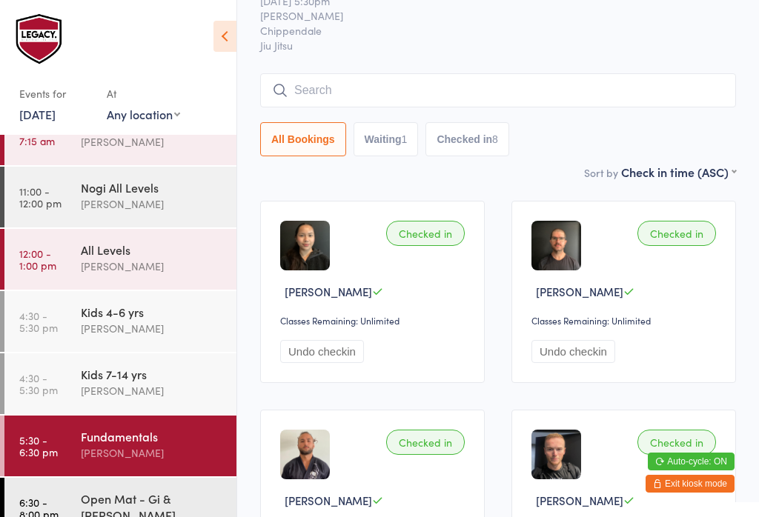
scroll to position [0, 0]
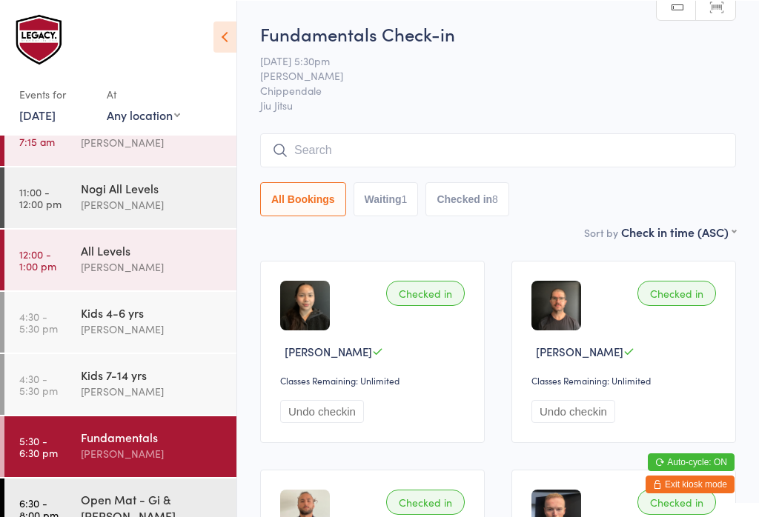
click at [561, 137] on input "search" at bounding box center [498, 150] width 476 height 34
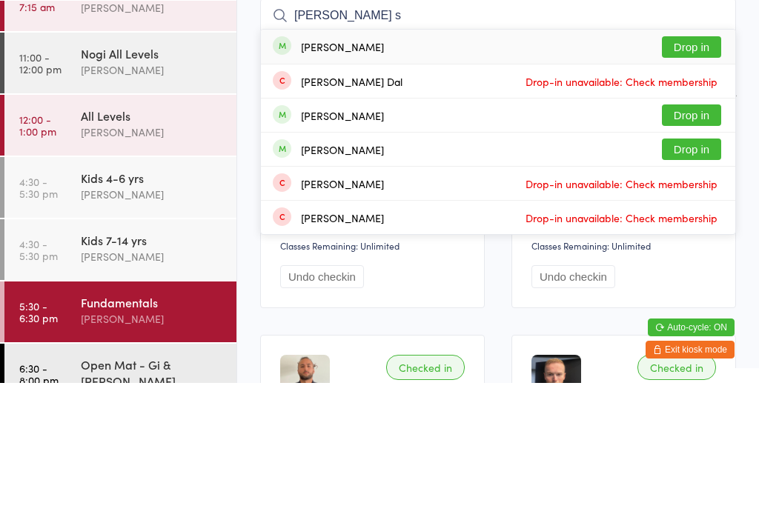
type input "[PERSON_NAME] s"
click at [695, 170] on button "Drop in" at bounding box center [691, 180] width 59 height 21
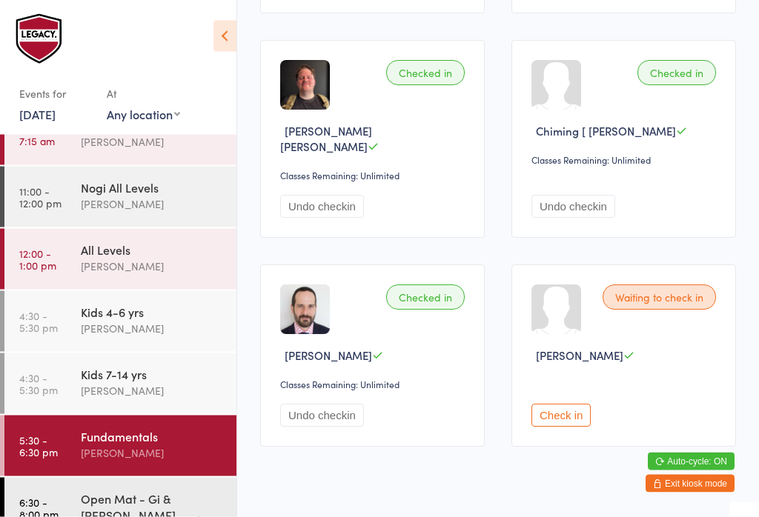
scroll to position [864, 0]
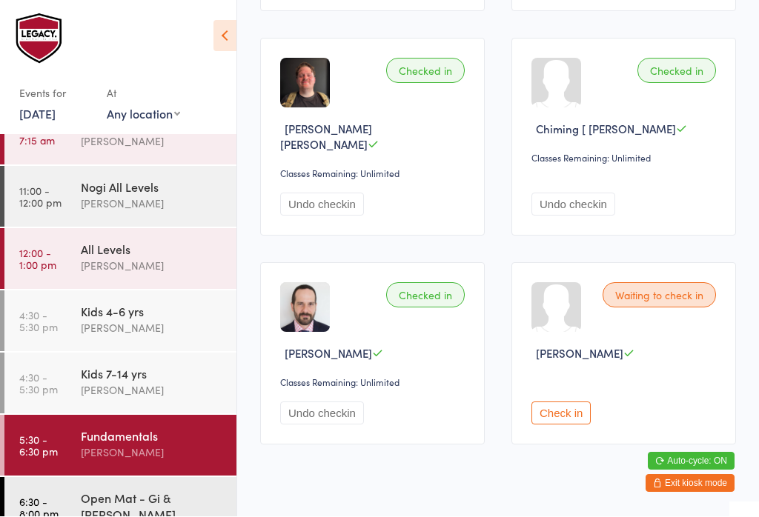
click at [574, 404] on button "Check in" at bounding box center [560, 413] width 59 height 23
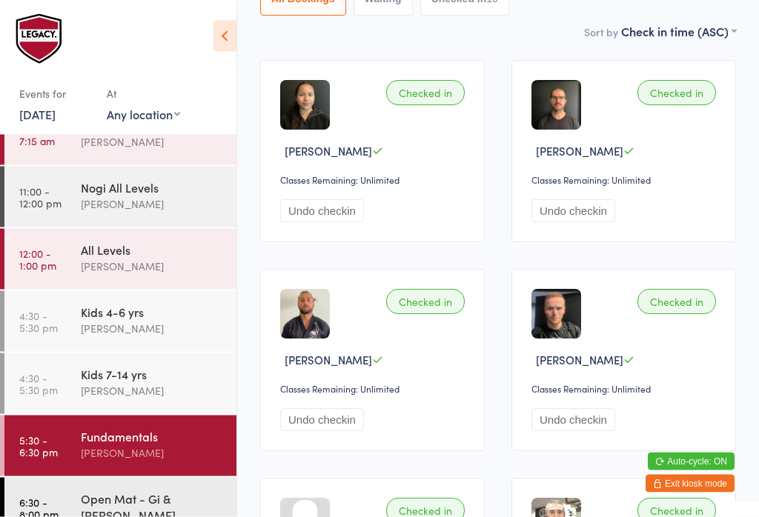
scroll to position [0, 0]
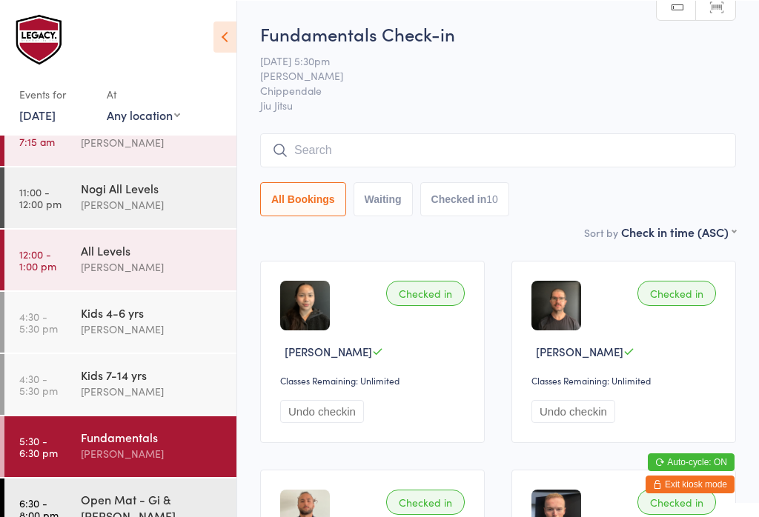
click at [434, 156] on input "search" at bounding box center [498, 150] width 476 height 34
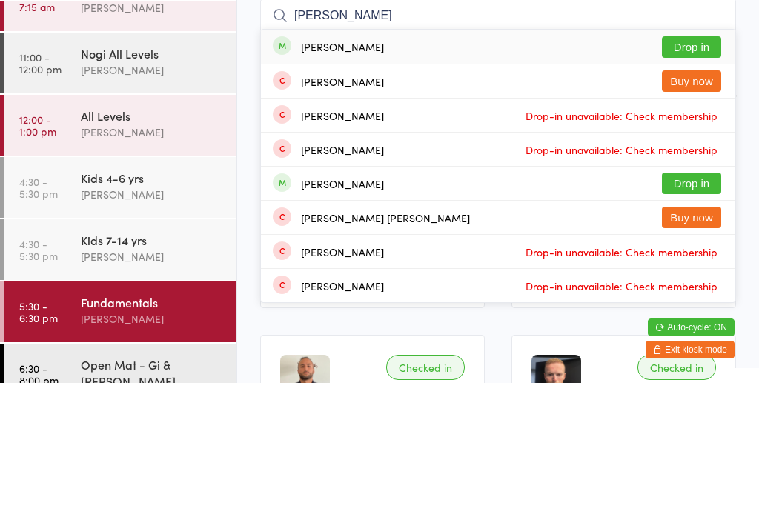
type input "[PERSON_NAME]"
click at [688, 170] on button "Drop in" at bounding box center [691, 180] width 59 height 21
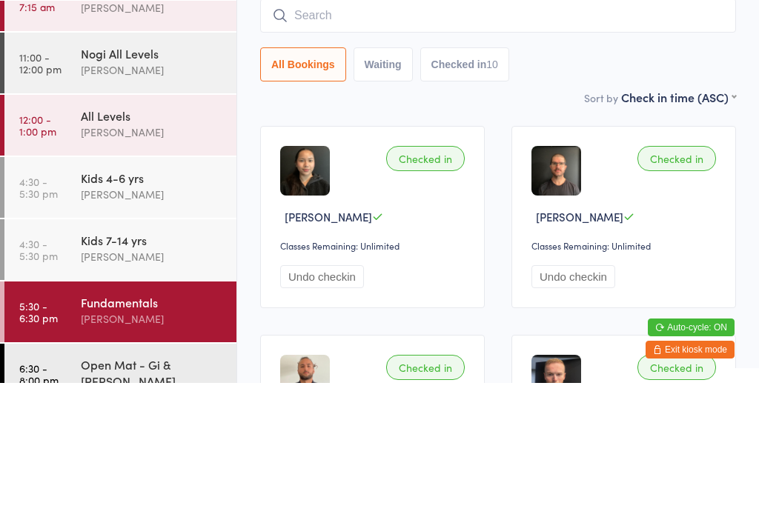
scroll to position [134, 0]
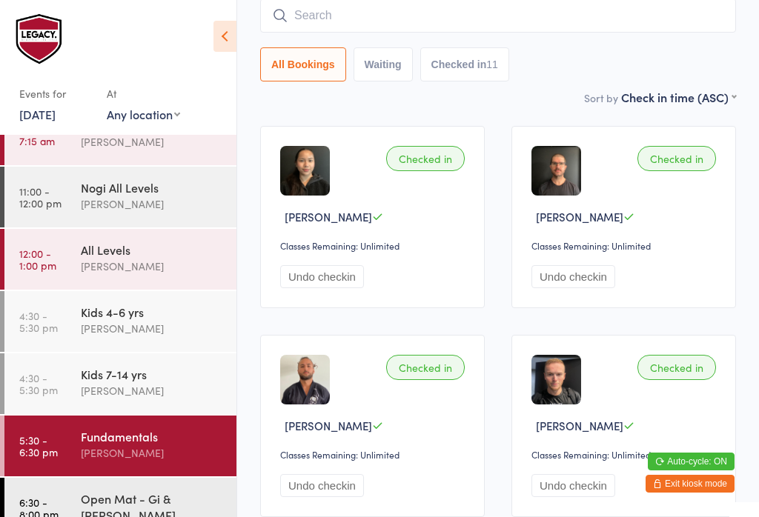
click at [564, 48] on div "All Bookings Waiting Checked in 11" at bounding box center [498, 40] width 476 height 83
click at [583, 33] on input "search" at bounding box center [498, 16] width 476 height 34
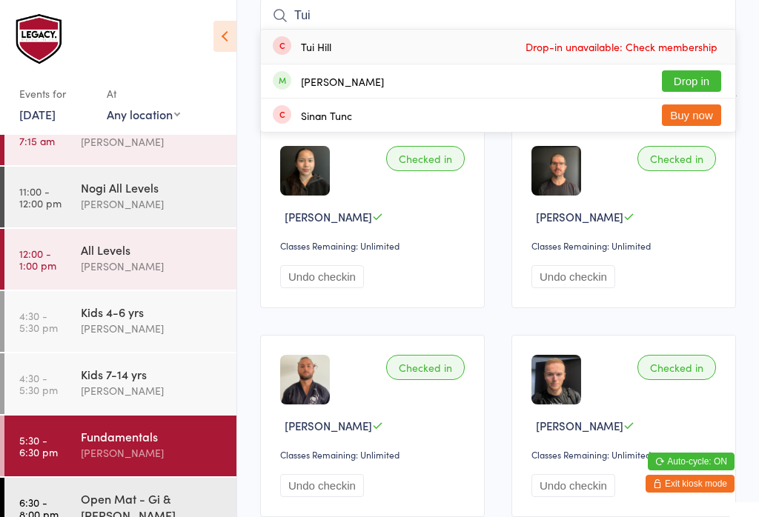
type input "Tui"
click at [702, 77] on button "Drop in" at bounding box center [691, 80] width 59 height 21
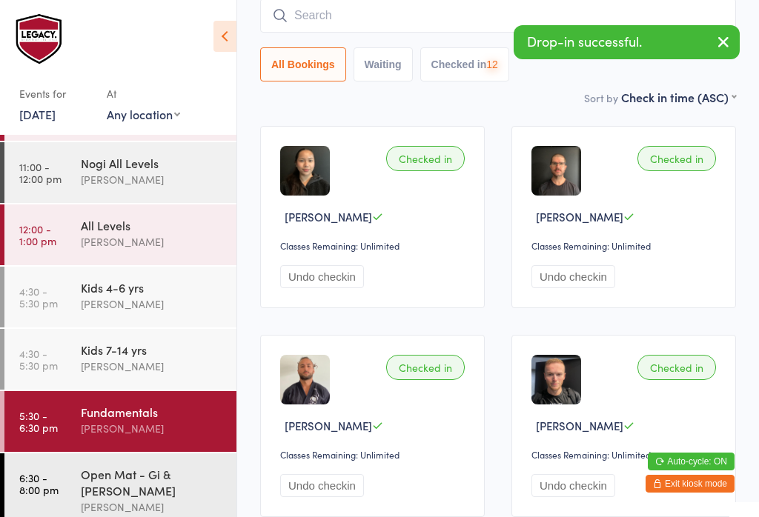
scroll to position [53, 0]
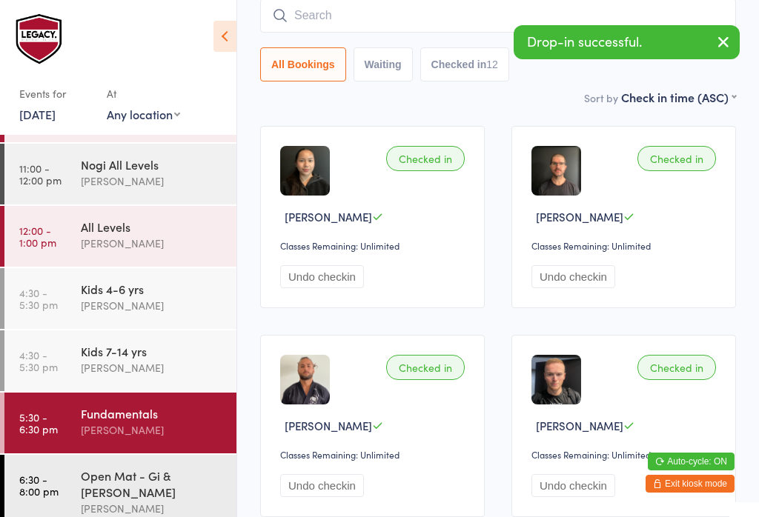
click at [147, 500] on div "[PERSON_NAME]" at bounding box center [152, 508] width 143 height 17
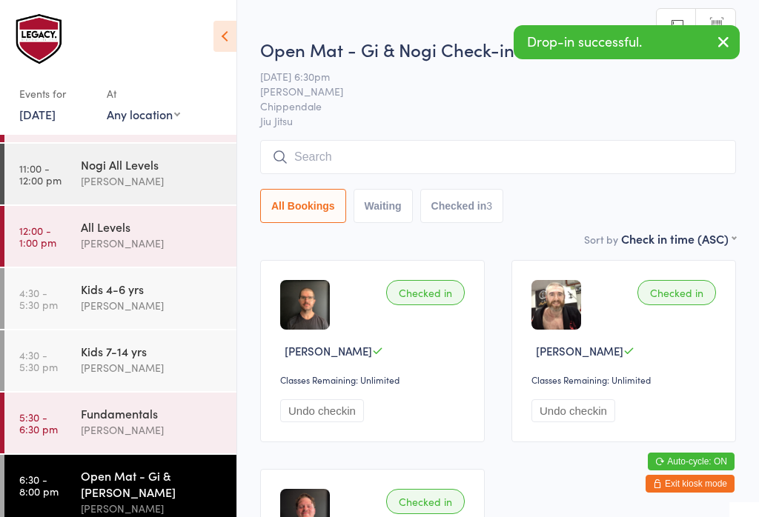
click at [421, 42] on h2 "Open Mat - Gi & Nogi Check-in" at bounding box center [498, 49] width 476 height 24
click at [404, 165] on input "search" at bounding box center [498, 157] width 476 height 34
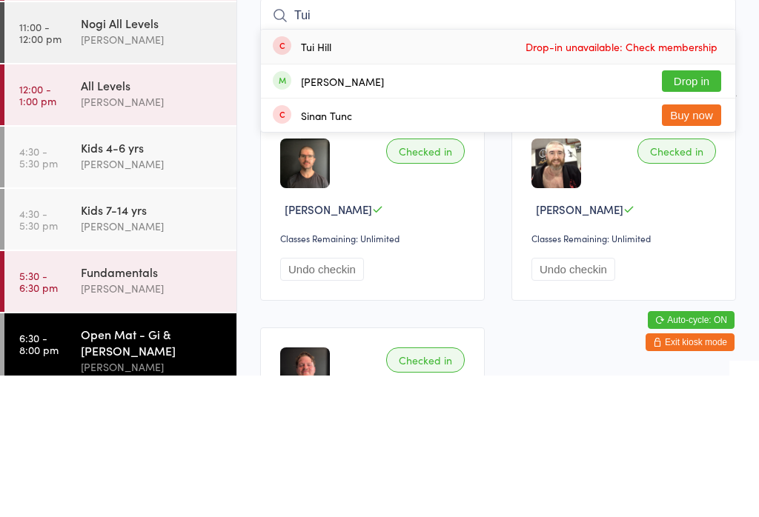
type input "Tui"
click at [677, 212] on button "Drop in" at bounding box center [691, 222] width 59 height 21
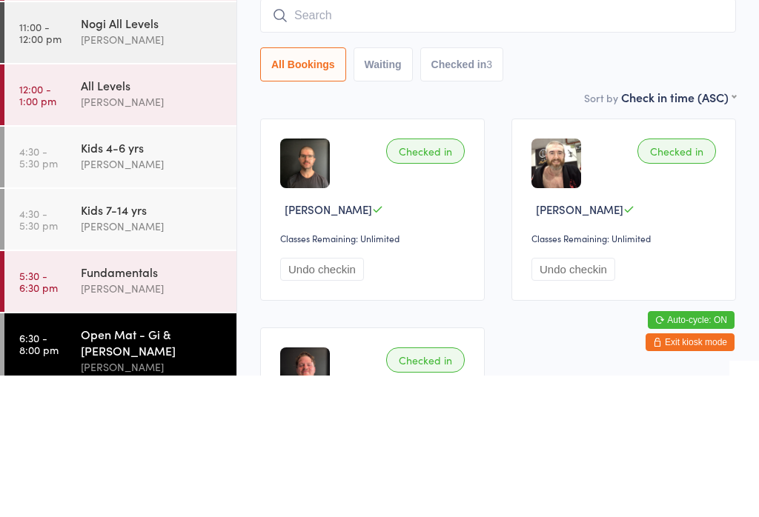
scroll to position [142, 0]
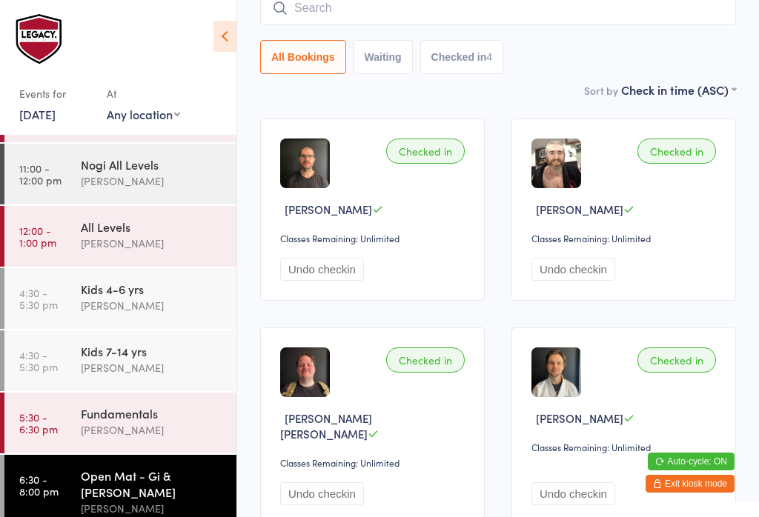
click at [473, 13] on input "search" at bounding box center [498, 8] width 476 height 34
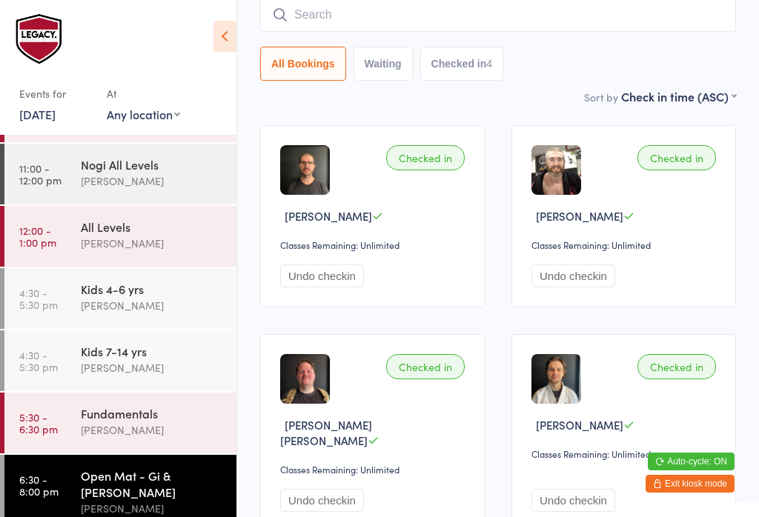
scroll to position [134, 0]
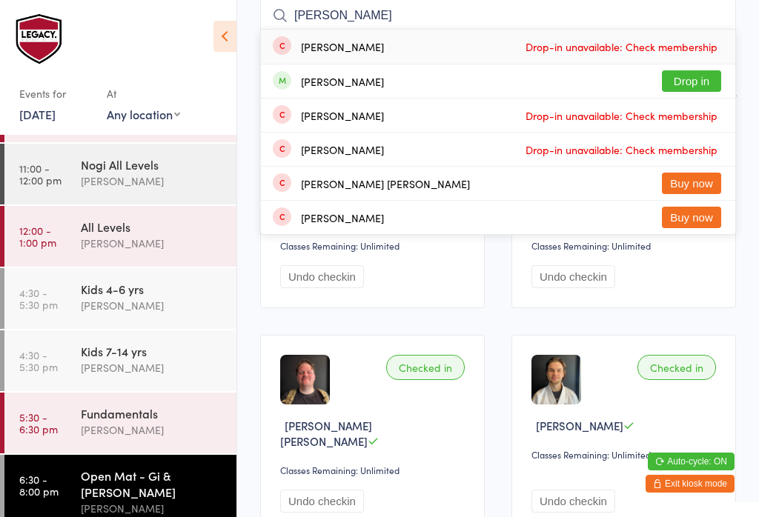
type input "Rodrigo"
click at [698, 85] on button "Drop in" at bounding box center [691, 80] width 59 height 21
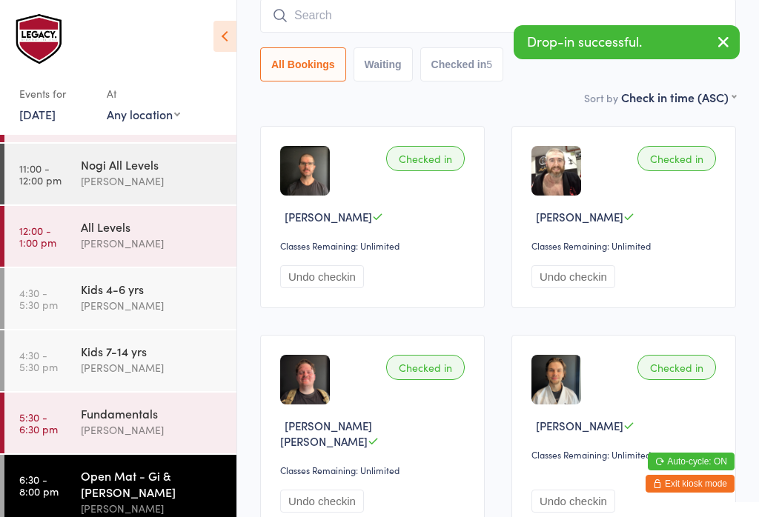
click at [421, 22] on input "search" at bounding box center [498, 16] width 476 height 34
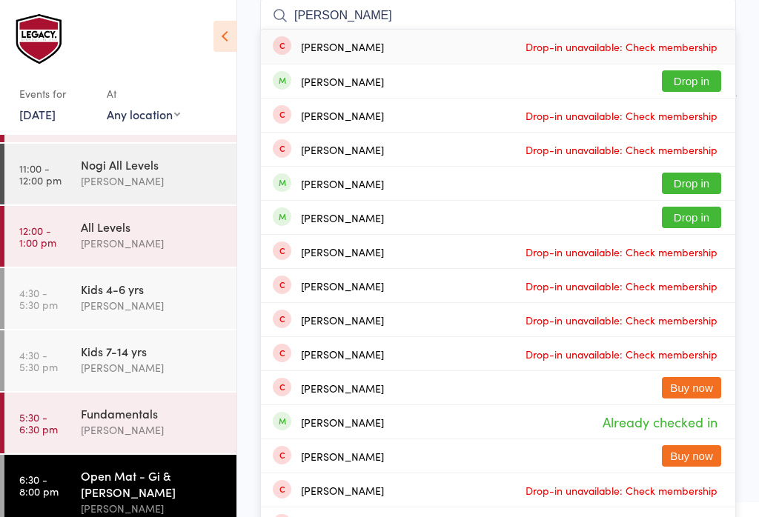
type input "Andrew jo"
click at [385, 76] on div "Andrew Johnston Drop in" at bounding box center [498, 80] width 474 height 33
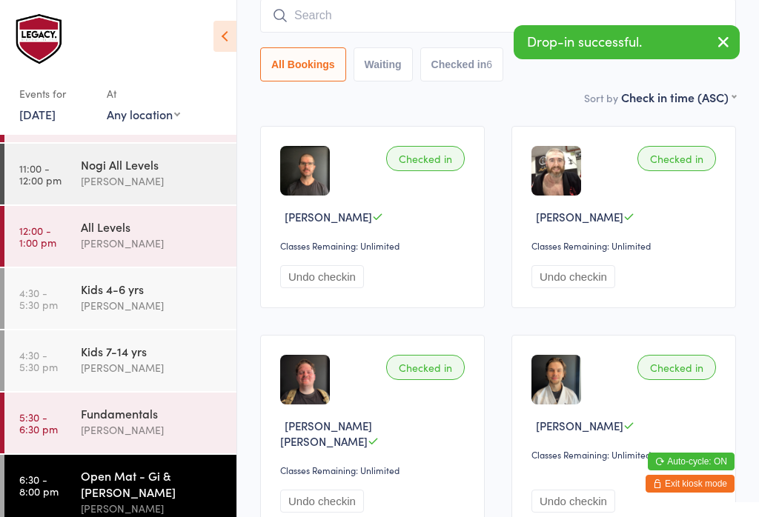
click at [242, 95] on ui-view "Open Mat - Gi & Nogi Check-in 12 Sep 6:30pm Werique Oliveira Chippendale Jiu Ji…" at bounding box center [498, 321] width 522 height 869
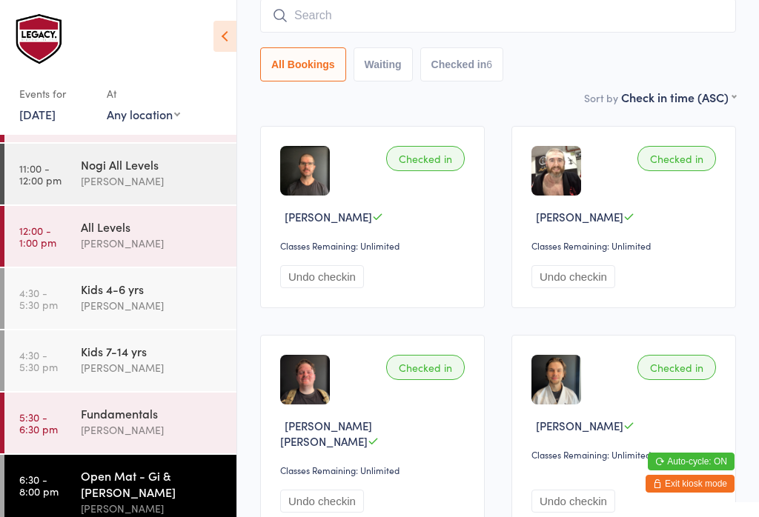
click at [362, 20] on input "search" at bounding box center [498, 16] width 476 height 34
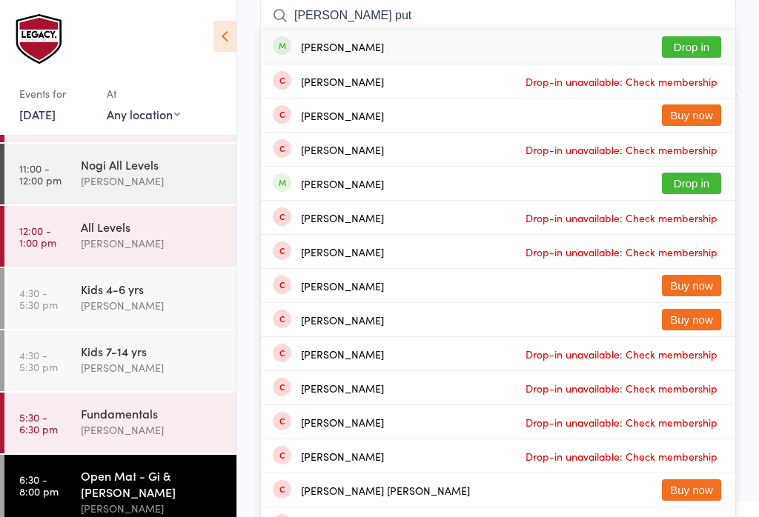
type input "James put"
click at [694, 50] on button "Drop in" at bounding box center [691, 46] width 59 height 21
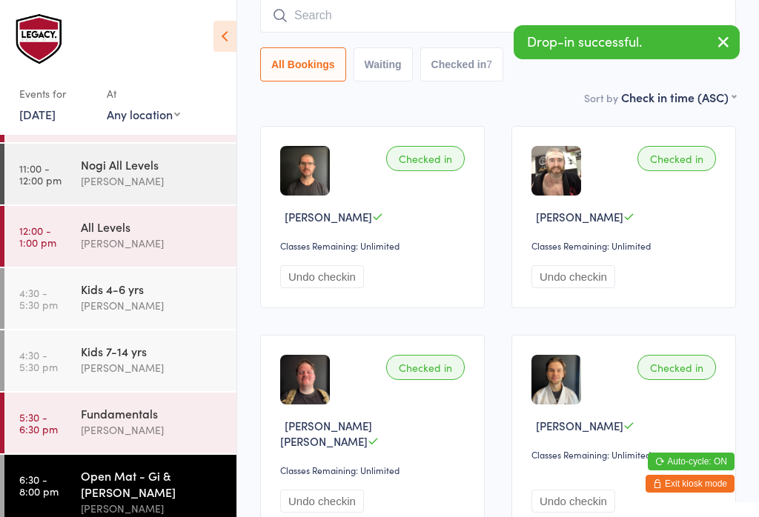
click at [392, 24] on input "search" at bounding box center [498, 16] width 476 height 34
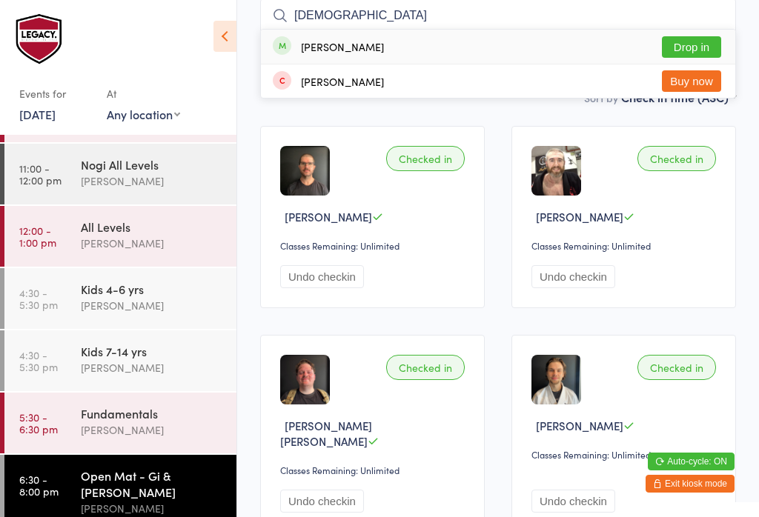
type input "Thais"
click at [420, 36] on div "Thais Fessel Valverde Drop in" at bounding box center [498, 47] width 474 height 34
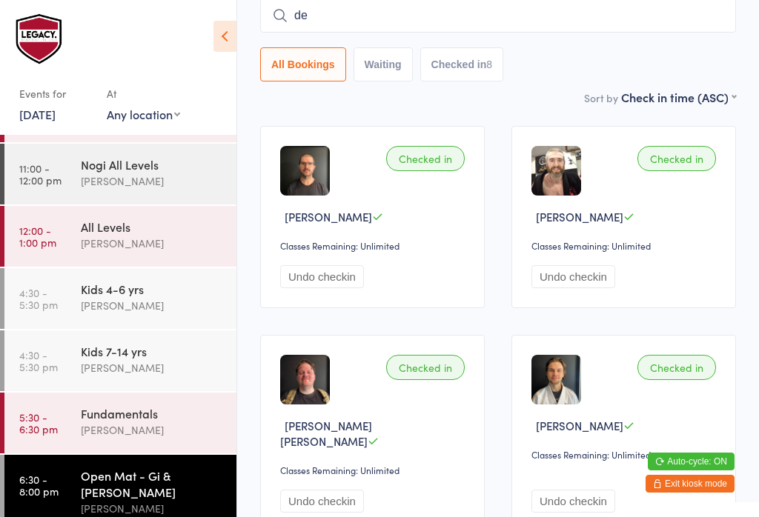
type input "des"
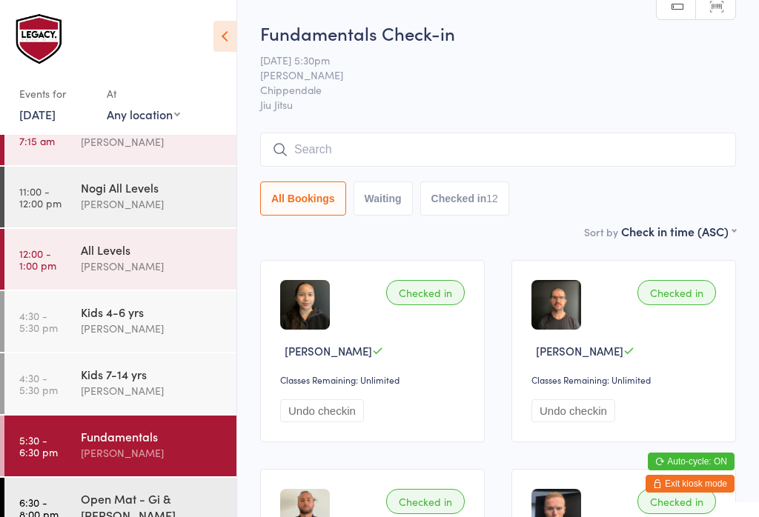
click at [357, 149] on input "search" at bounding box center [498, 150] width 476 height 34
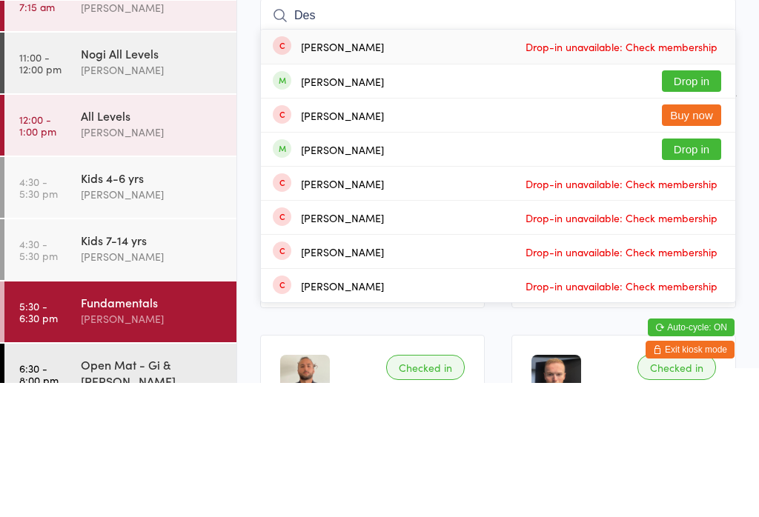
type input "Des"
click at [713, 205] on button "Drop in" at bounding box center [691, 215] width 59 height 21
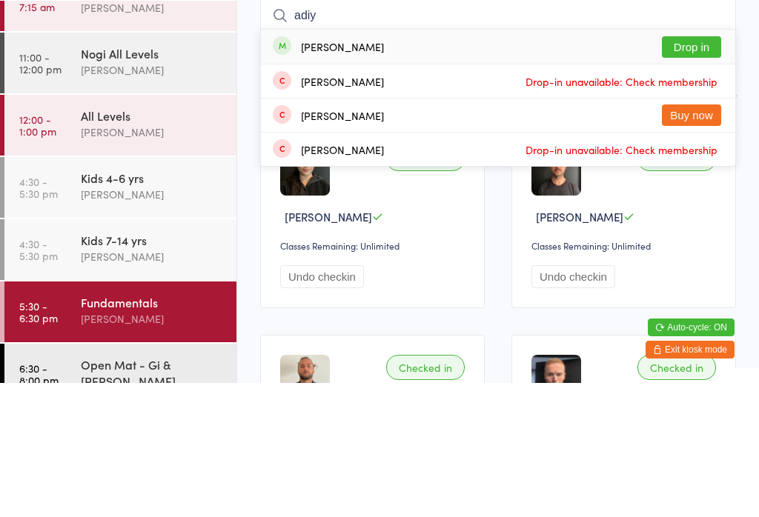
type input "adiy"
click at [699, 170] on button "Drop in" at bounding box center [691, 180] width 59 height 21
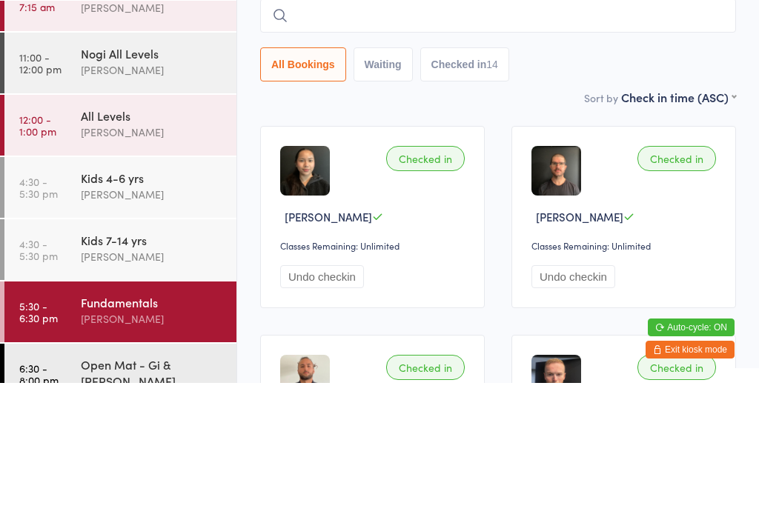
type input "r"
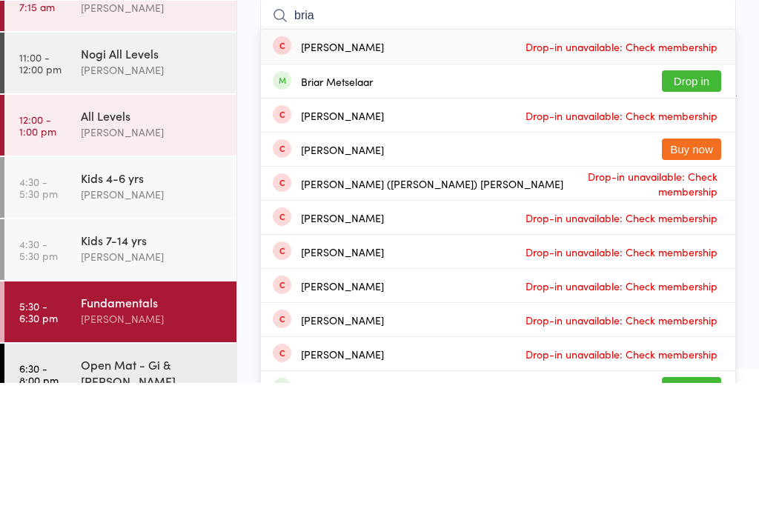
type input "bria"
click at [686, 205] on button "Drop in" at bounding box center [691, 215] width 59 height 21
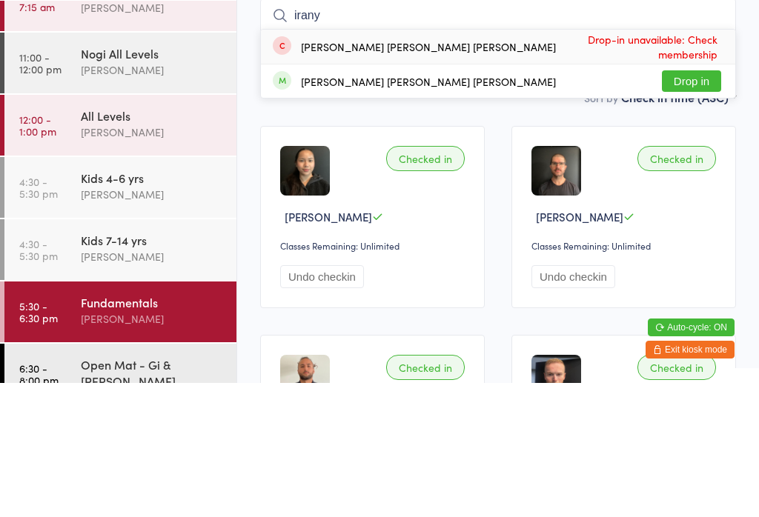
type input "irany"
click at [394, 175] on div "Irany Luciano Silva de Oliveira" at bounding box center [428, 181] width 255 height 12
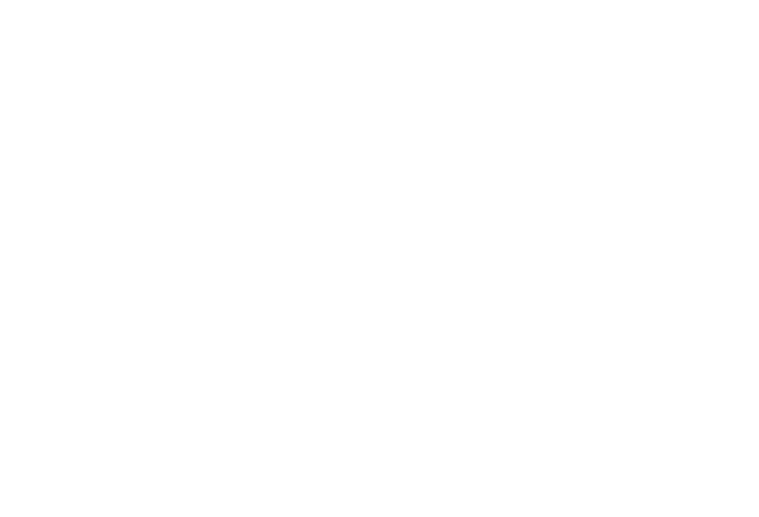
scroll to position [688, 0]
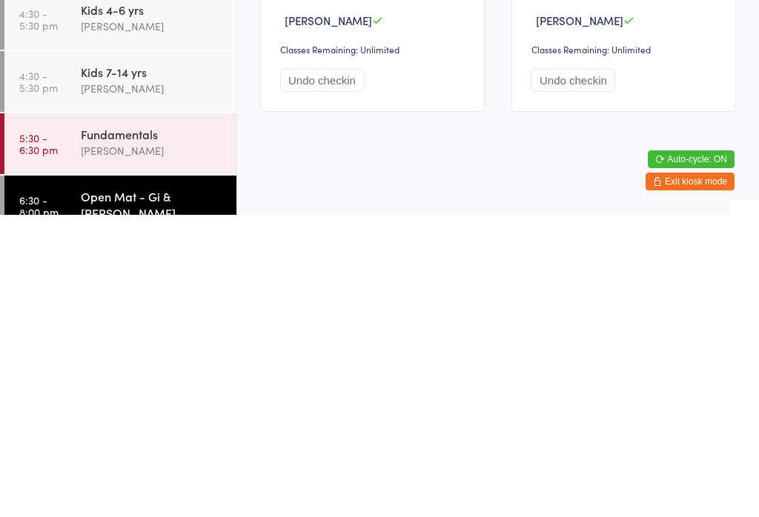
scroll to position [651, 0]
